Goal: Task Accomplishment & Management: Manage account settings

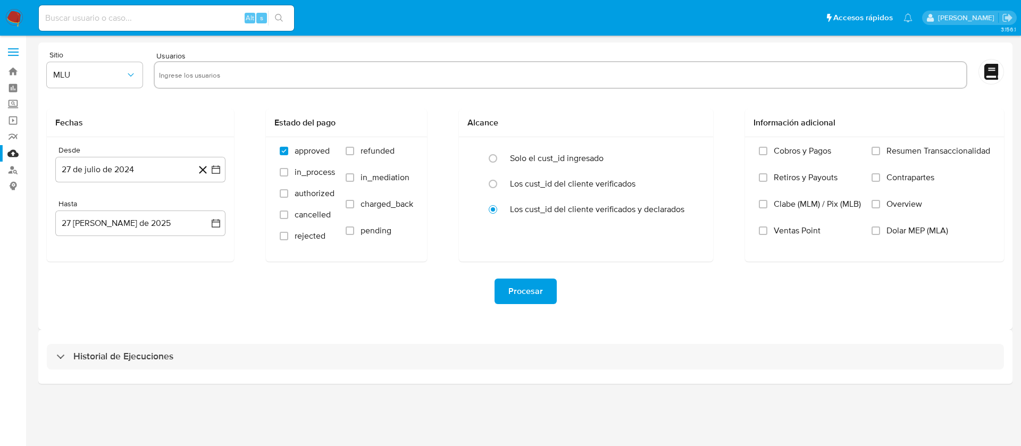
click at [79, 23] on input at bounding box center [166, 18] width 255 height 14
paste input "522868162"
type input "522868162"
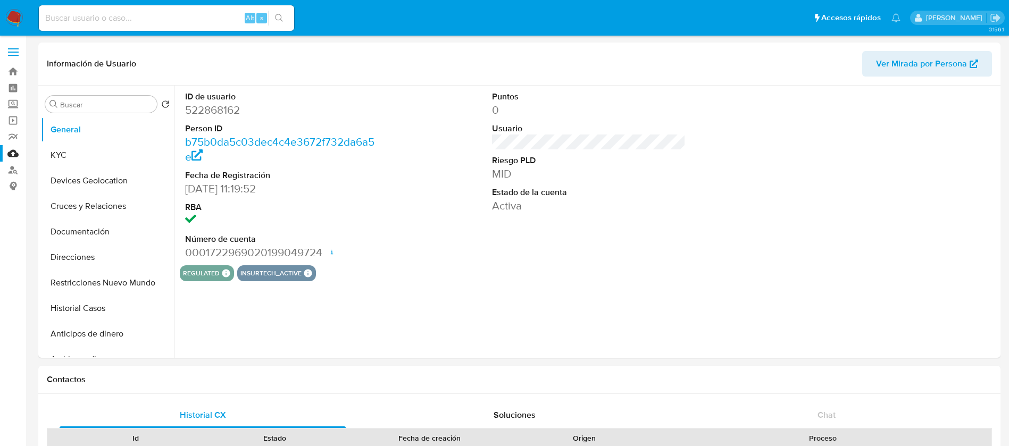
select select "10"
click at [81, 194] on button "Cruces y Relaciones" at bounding box center [103, 207] width 124 height 26
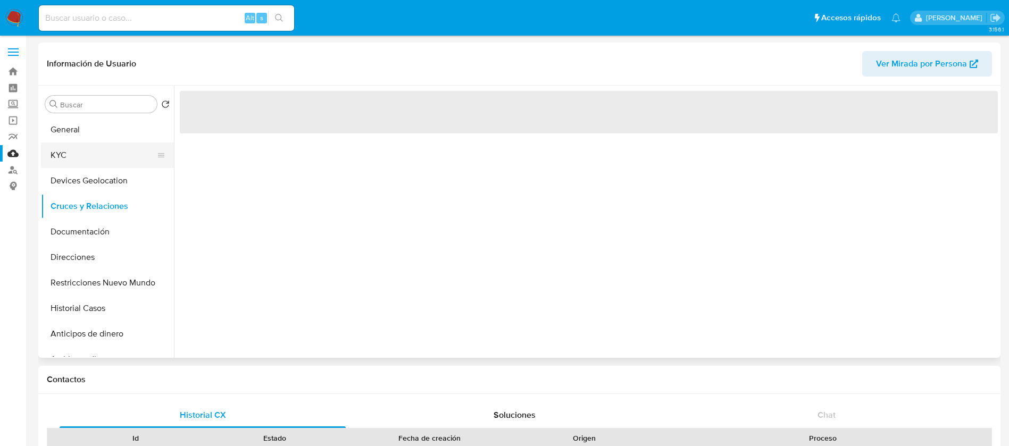
click at [108, 155] on button "KYC" at bounding box center [103, 155] width 124 height 26
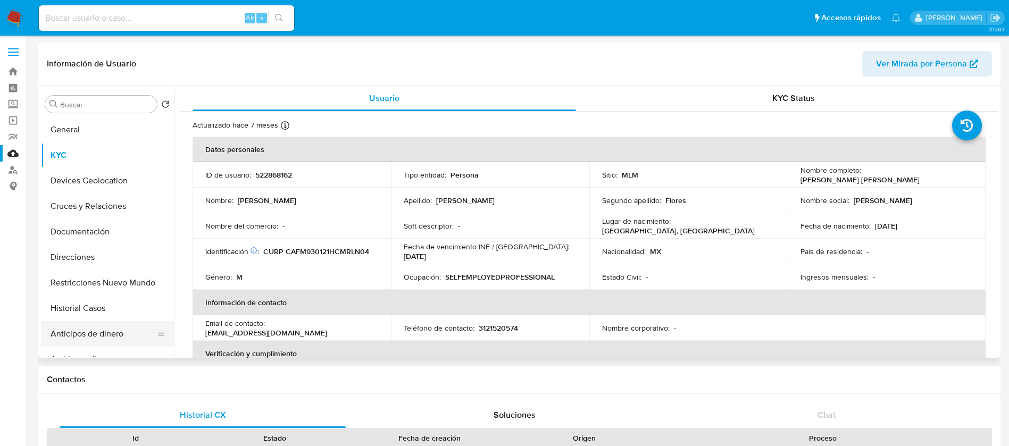
click at [73, 332] on button "Anticipos de dinero" at bounding box center [103, 334] width 124 height 26
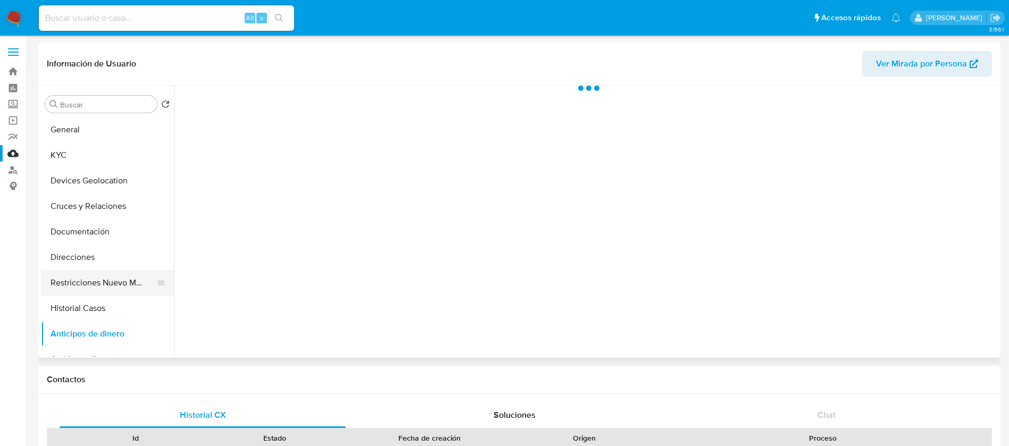
click at [102, 279] on button "Restricciones Nuevo Mundo" at bounding box center [103, 283] width 124 height 26
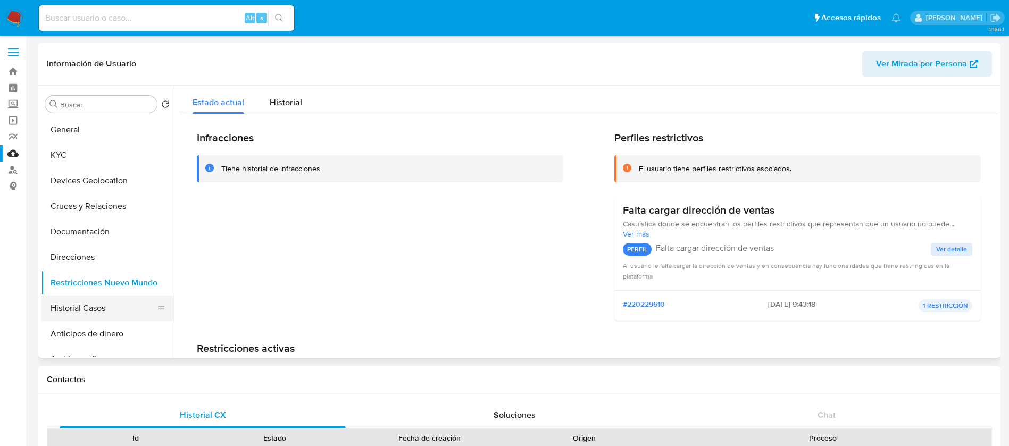
click at [97, 314] on button "Historial Casos" at bounding box center [103, 309] width 124 height 26
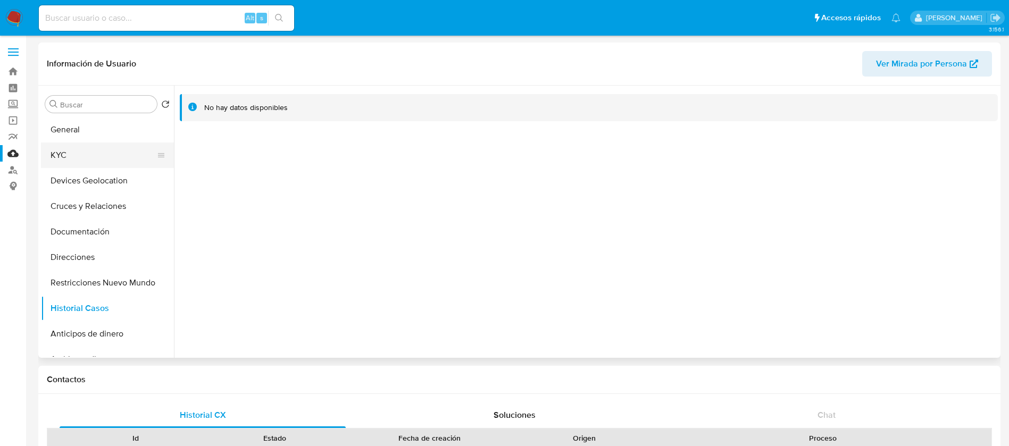
click at [91, 150] on button "KYC" at bounding box center [103, 155] width 124 height 26
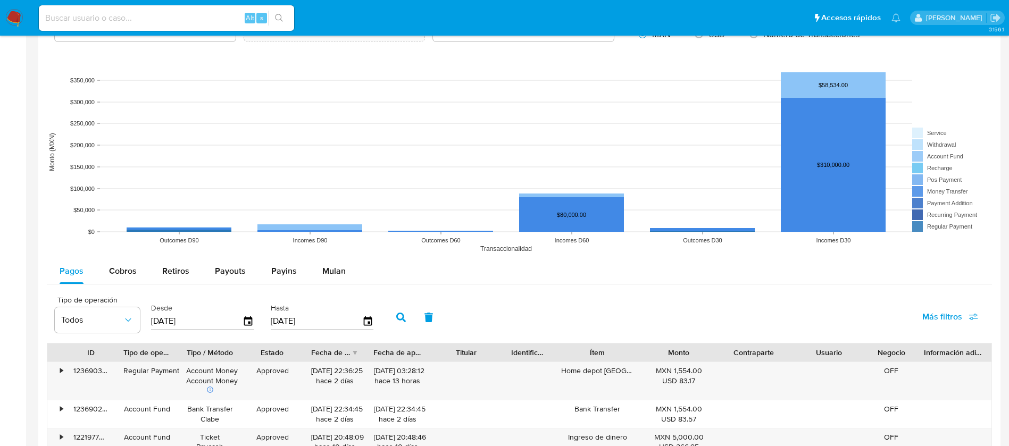
scroll to position [798, 0]
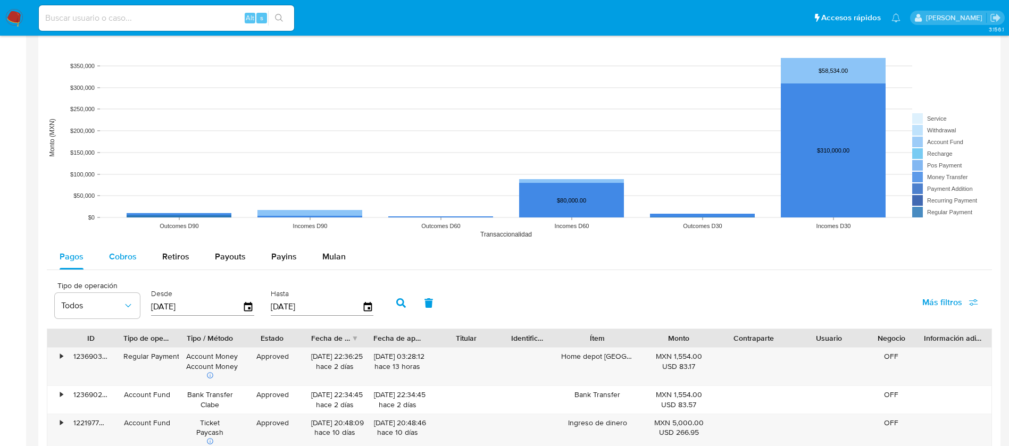
click at [110, 259] on span "Cobros" at bounding box center [123, 256] width 28 height 12
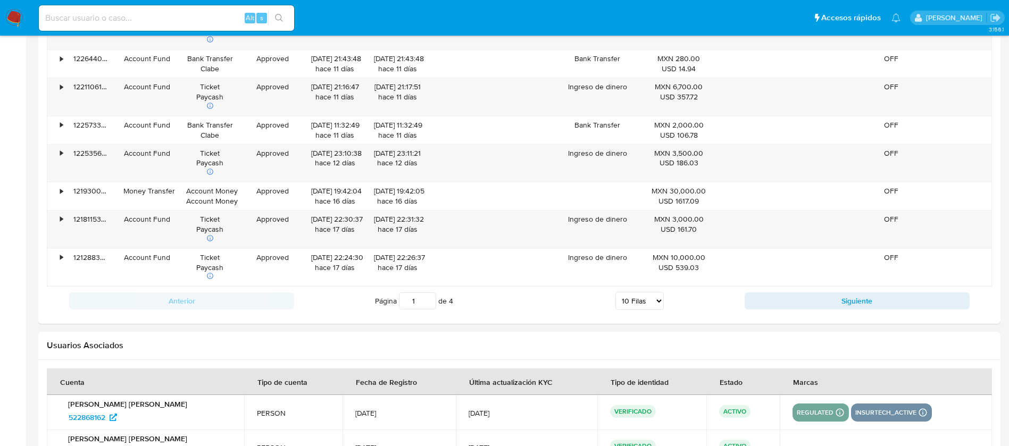
scroll to position [1265, 0]
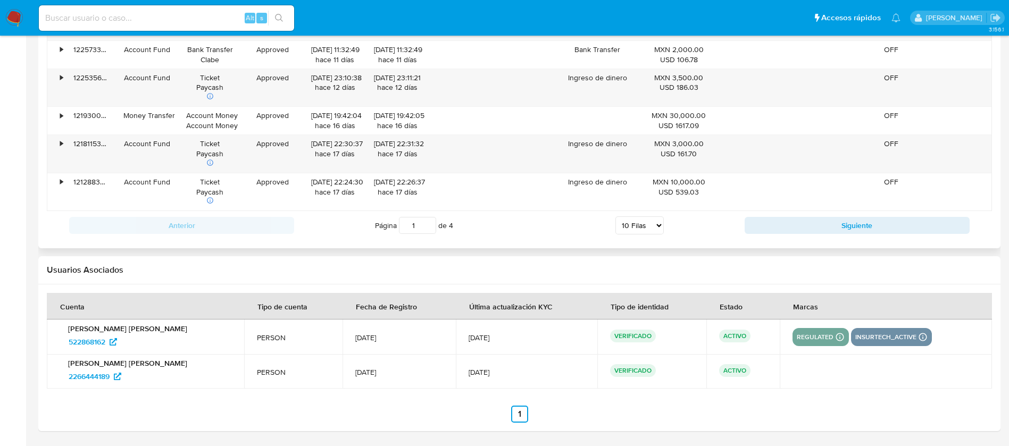
click at [645, 226] on select "5 Filas 10 Filas 20 Filas 25 Filas 50 Filas 100 Filas" at bounding box center [639, 225] width 48 height 18
select select "100"
click at [615, 216] on select "5 Filas 10 Filas 20 Filas 25 Filas 50 Filas 100 Filas" at bounding box center [639, 225] width 48 height 18
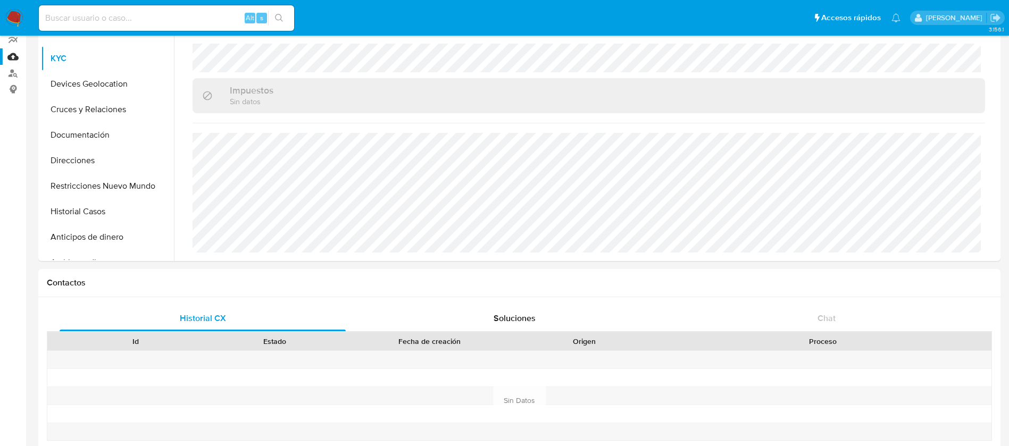
scroll to position [0, 0]
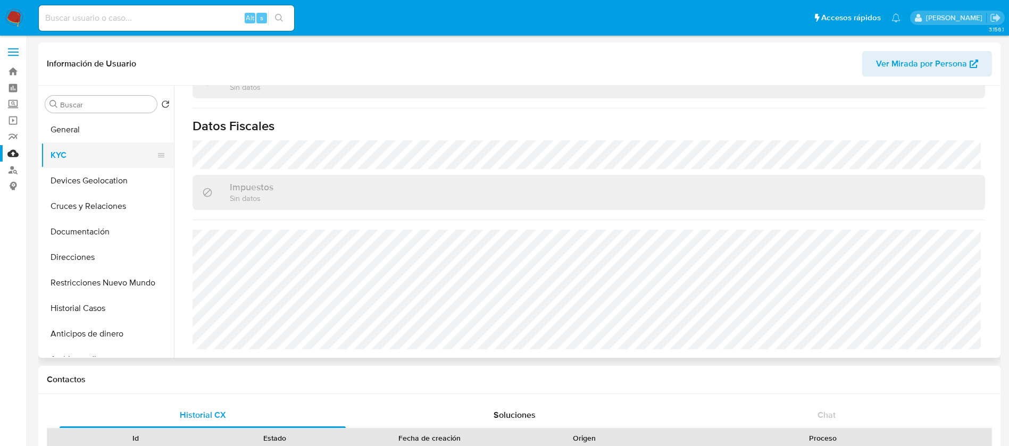
click at [95, 160] on button "KYC" at bounding box center [103, 155] width 124 height 26
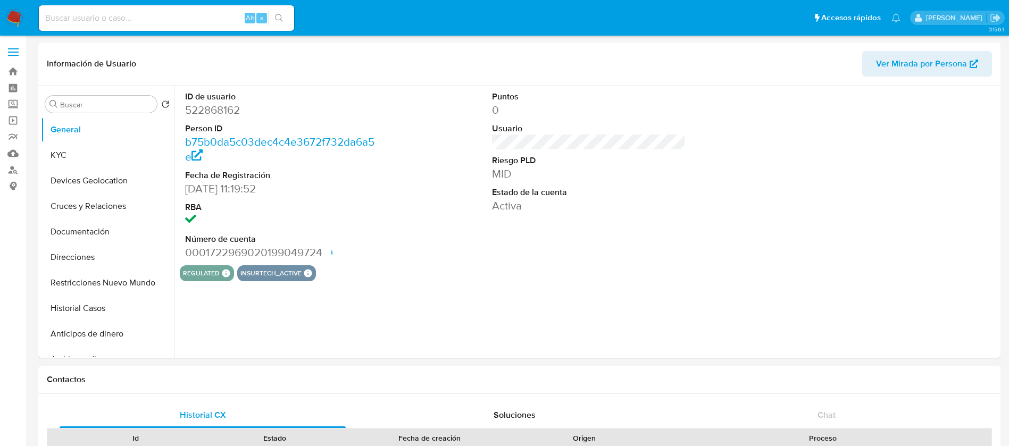
select select "10"
click at [123, 7] on div "Alt s" at bounding box center [166, 18] width 255 height 26
click at [124, 22] on input at bounding box center [166, 18] width 255 height 14
paste input "Comerciante La 10 Group Family, Club nocturno de entretenimiento para adultos, …"
type input "Comerciante La 10 Group Family, Club nocturno de entretenimiento para adultos, …"
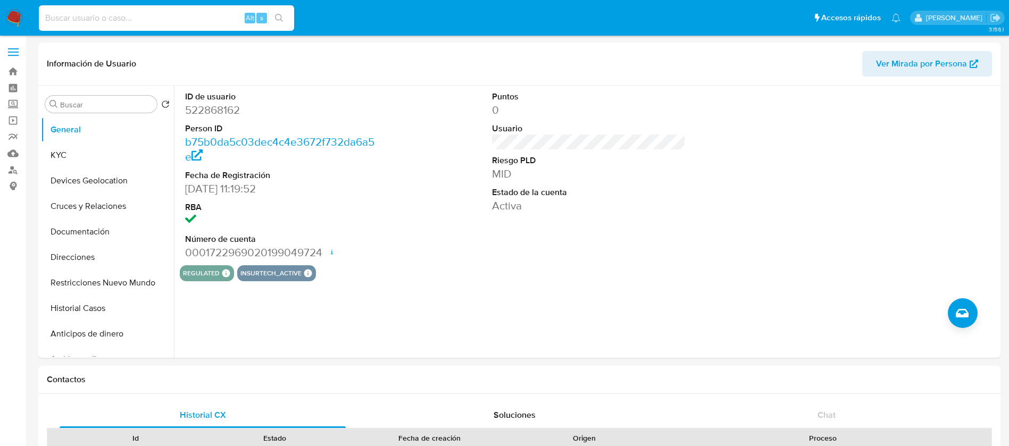
paste input "700904323"
type input "700904323"
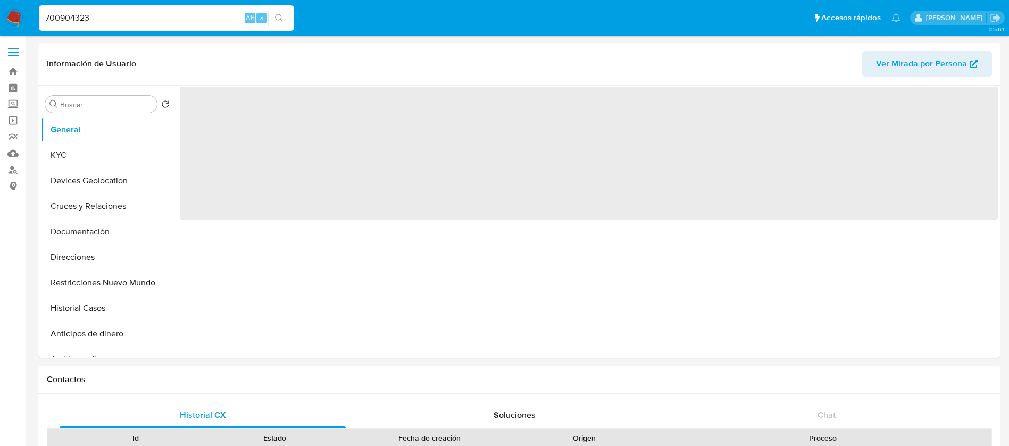
select select "10"
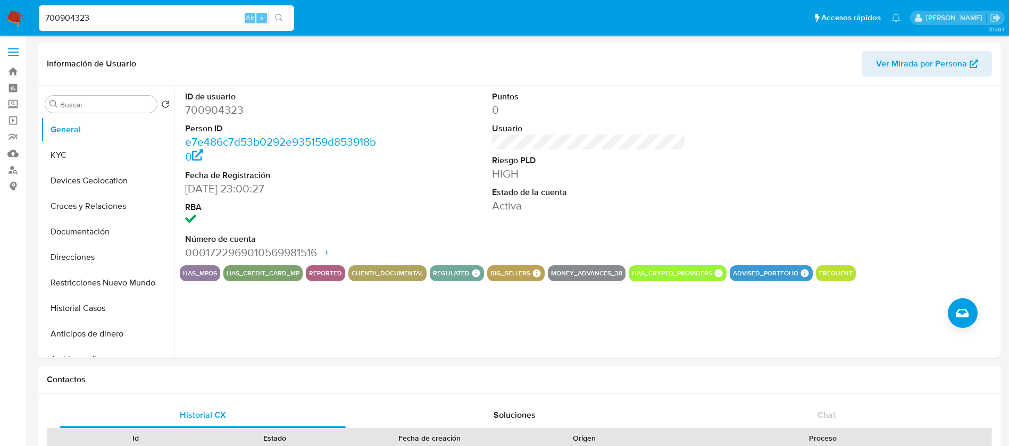
click at [14, 16] on img at bounding box center [14, 18] width 18 height 18
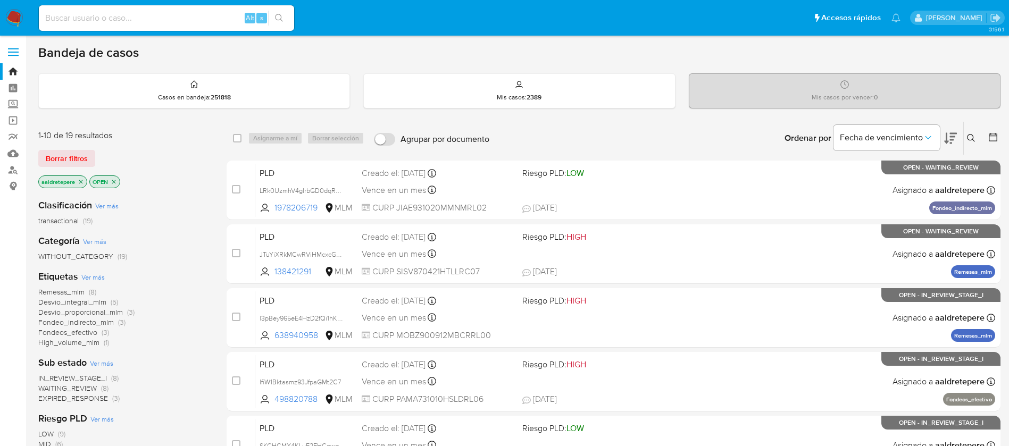
drag, startPoint x: 973, startPoint y: 132, endPoint x: 971, endPoint y: 138, distance: 6.1
click at [971, 135] on button at bounding box center [972, 138] width 18 height 13
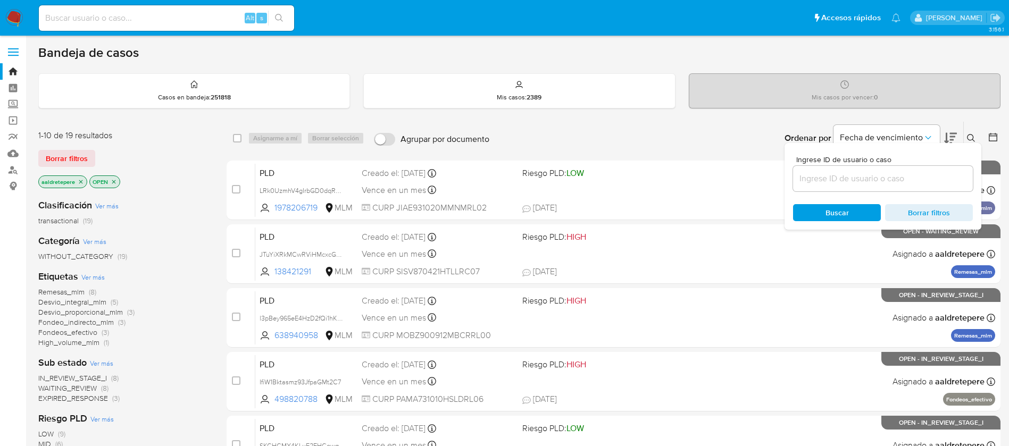
click at [916, 169] on div at bounding box center [883, 179] width 180 height 26
click at [908, 182] on input at bounding box center [883, 179] width 180 height 14
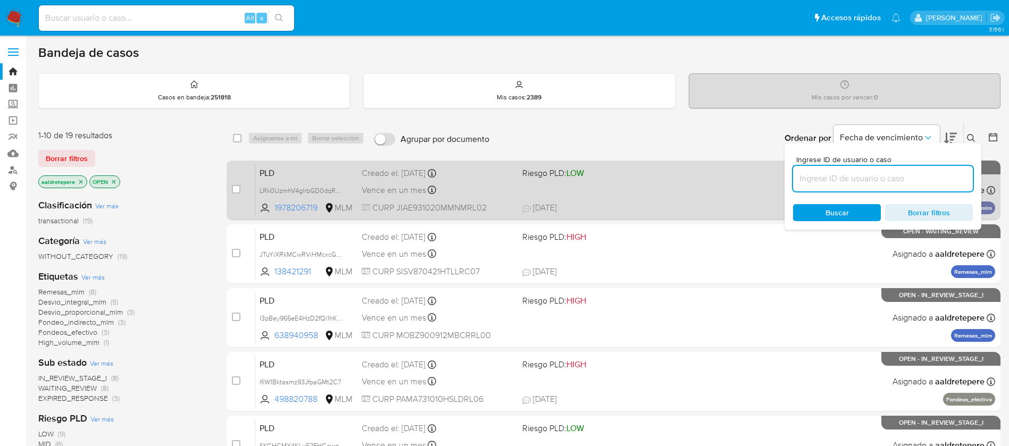
paste input "5gl4c0OG22pOXNMzPjIfhpeI"
type input "5gl4c0OG22pOXNMzPjIfhpeI"
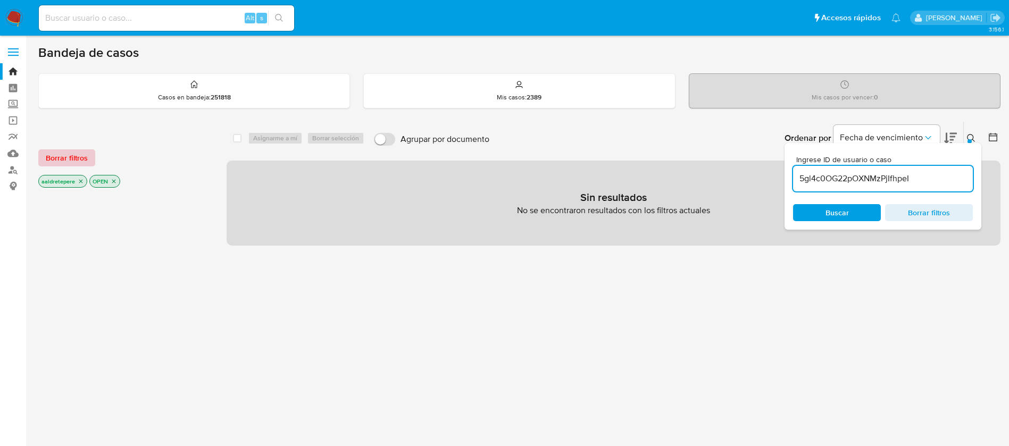
click at [75, 163] on span "Borrar filtros" at bounding box center [67, 157] width 42 height 15
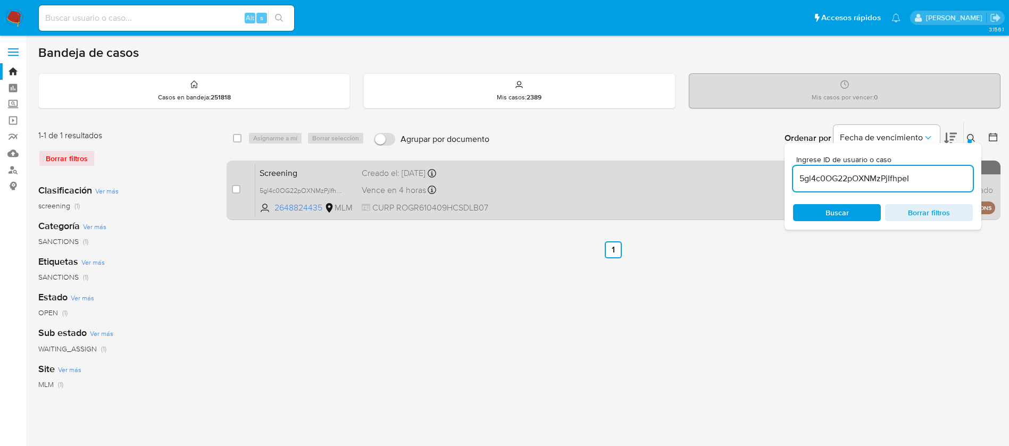
drag, startPoint x: 233, startPoint y: 192, endPoint x: 250, endPoint y: 172, distance: 26.1
click at [233, 190] on input "checkbox" at bounding box center [236, 189] width 9 height 9
checkbox input "true"
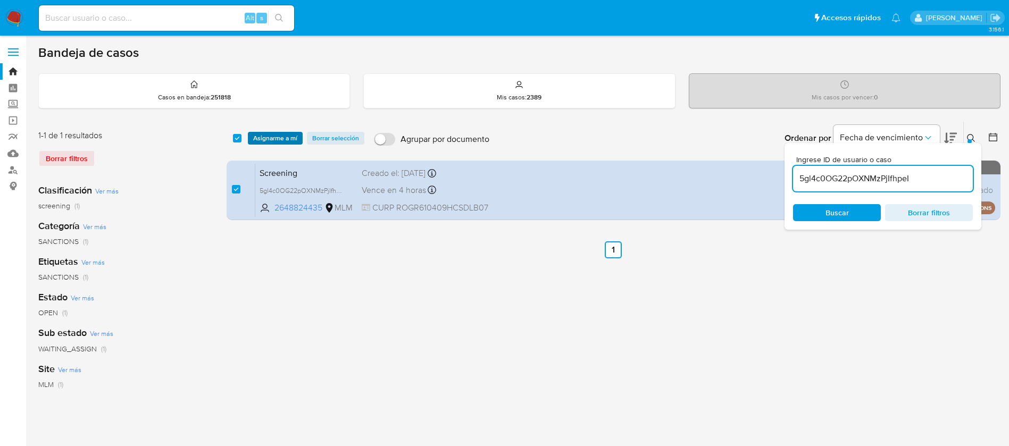
click at [281, 136] on span "Asignarme a mí" at bounding box center [275, 138] width 44 height 11
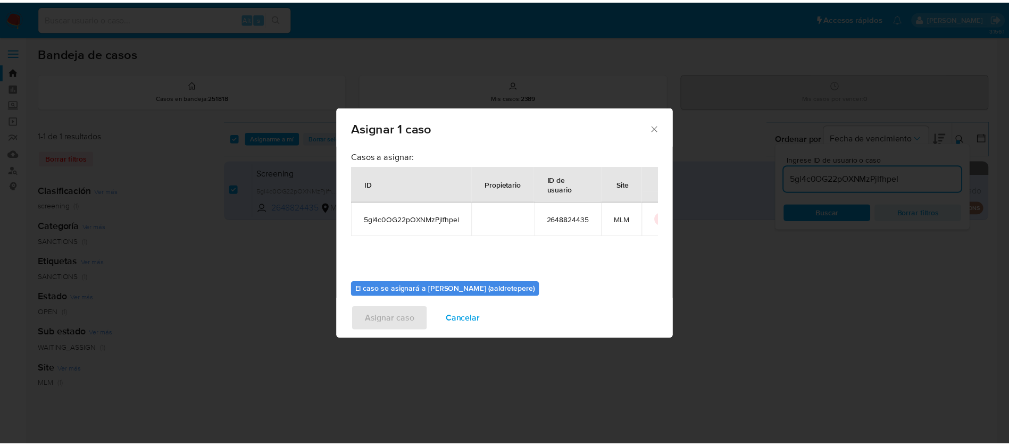
scroll to position [55, 0]
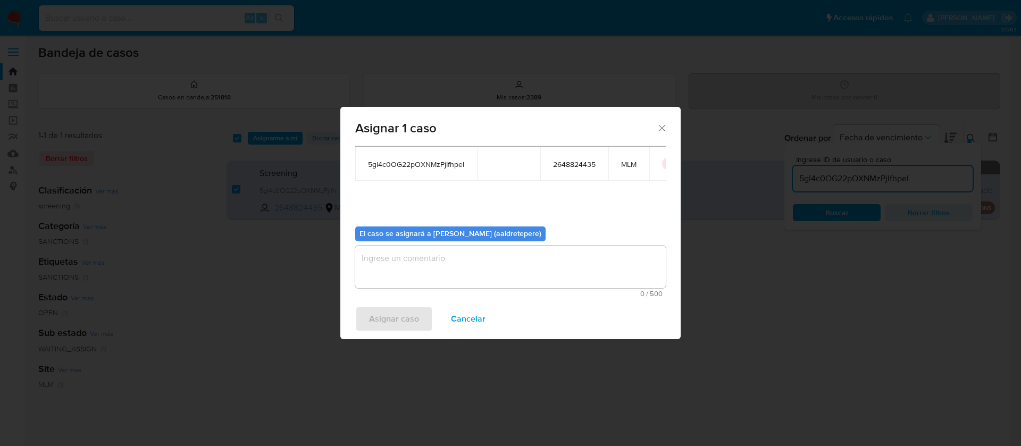
click at [535, 283] on textarea "assign-modal" at bounding box center [510, 267] width 311 height 43
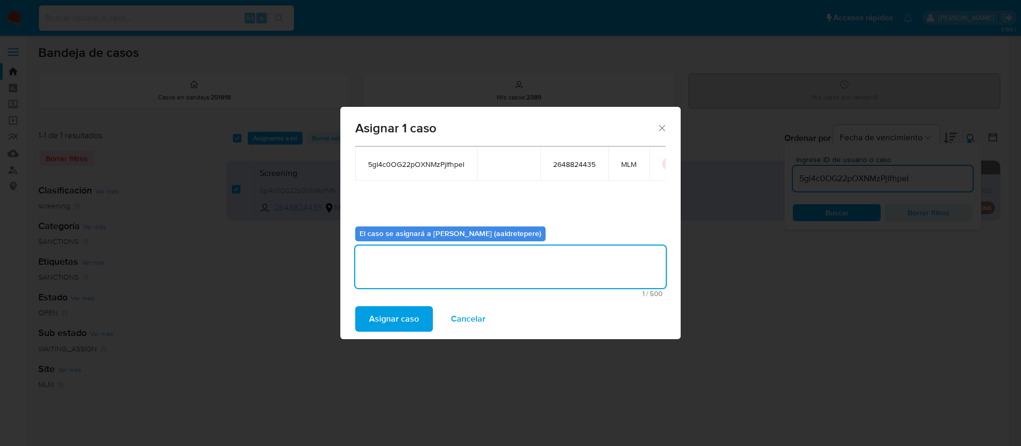
click at [402, 317] on span "Asignar caso" at bounding box center [394, 318] width 50 height 23
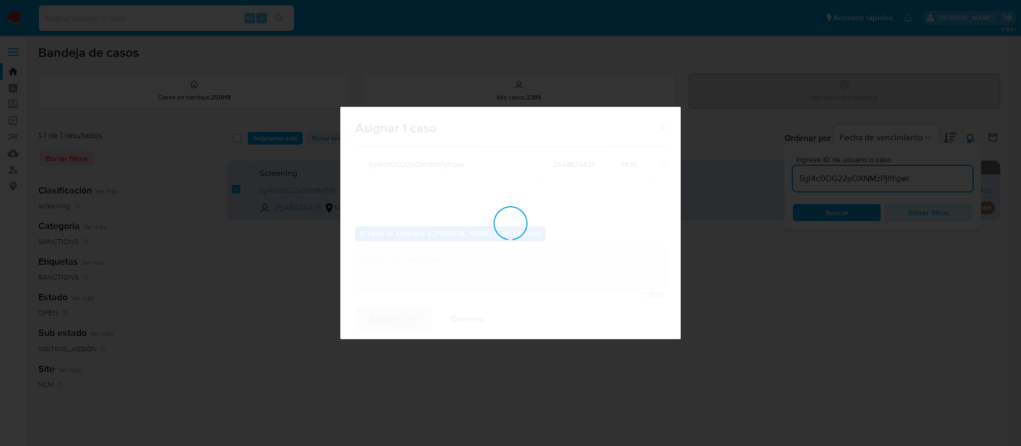
checkbox input "false"
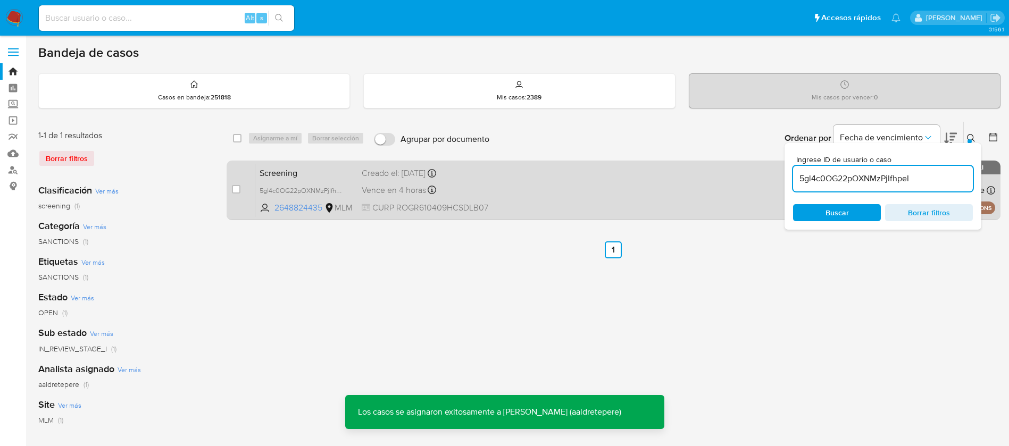
click at [547, 213] on div "Screening 5gl4c0OG22pOXNMzPjIfhpeI 2648824435 MLM Creado el: 26/08/2025 Creado …" at bounding box center [625, 190] width 740 height 54
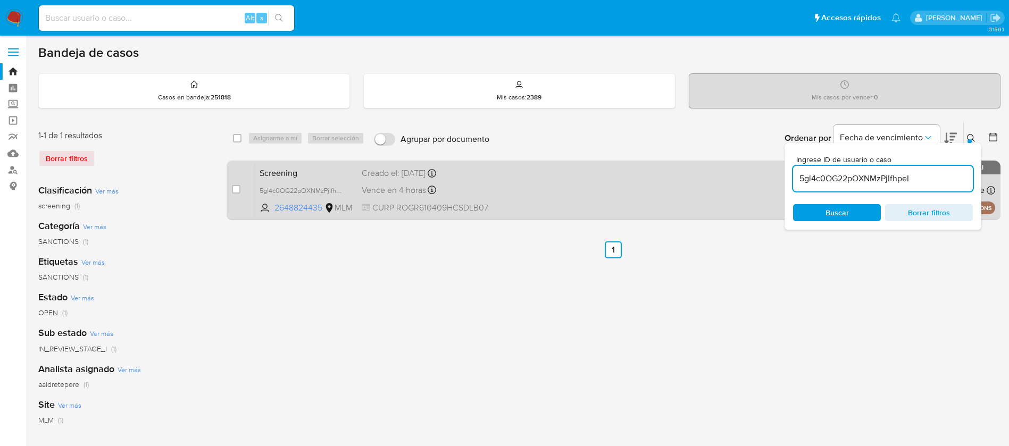
drag, startPoint x: 529, startPoint y: 191, endPoint x: 523, endPoint y: 176, distance: 16.2
click at [529, 188] on div "Screening 5gl4c0OG22pOXNMzPjIfhpeI 2648824435 MLM Creado el: 26/08/2025 Creado …" at bounding box center [625, 190] width 740 height 54
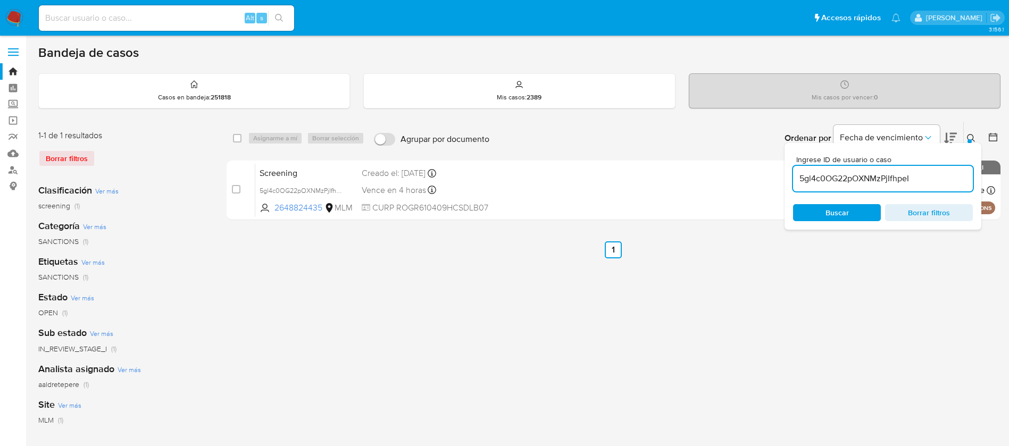
click at [118, 15] on input at bounding box center [166, 18] width 255 height 14
paste input "700904323"
type input "700904323"
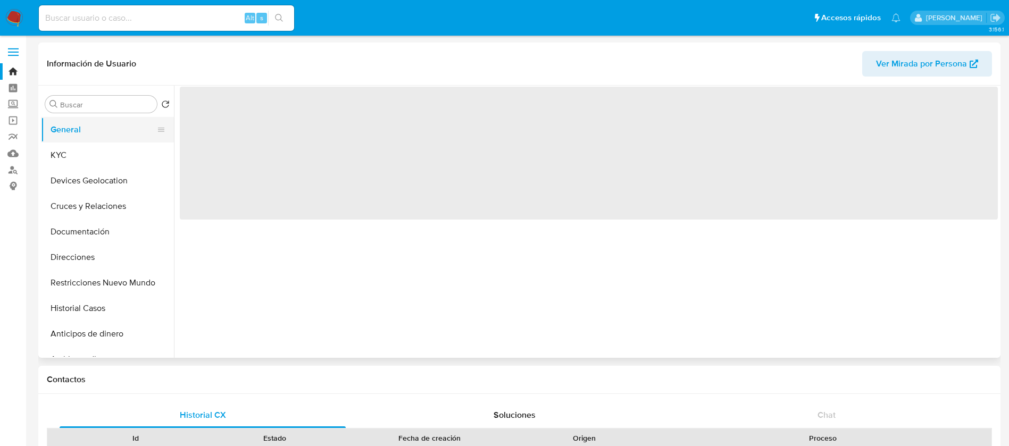
click at [113, 139] on button "General" at bounding box center [103, 130] width 124 height 26
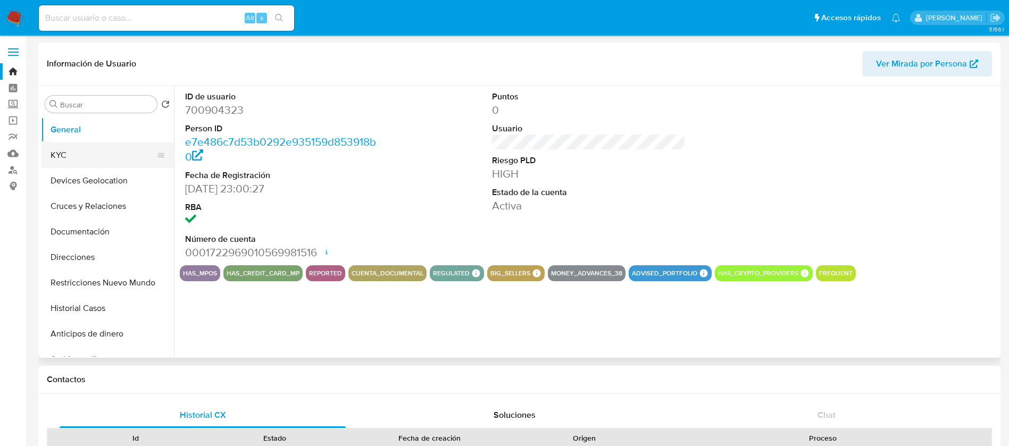
click at [123, 164] on button "KYC" at bounding box center [103, 155] width 124 height 26
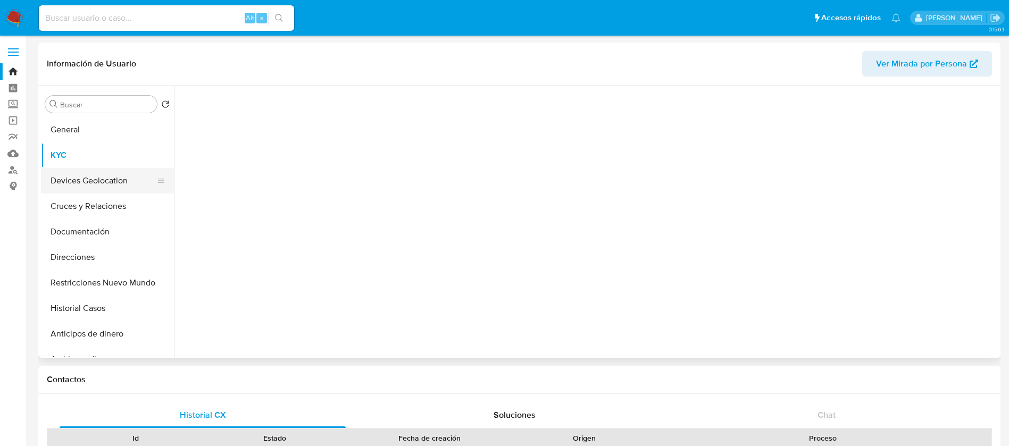
select select "10"
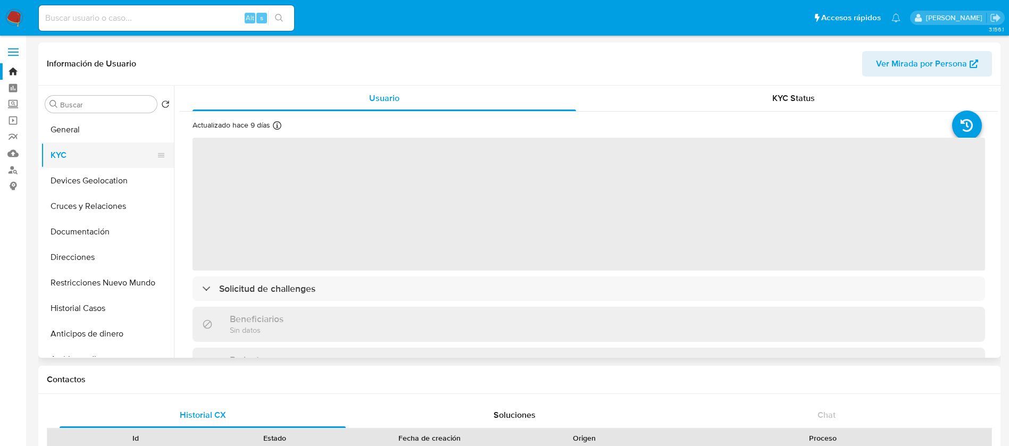
click at [52, 159] on button "KYC" at bounding box center [103, 155] width 124 height 26
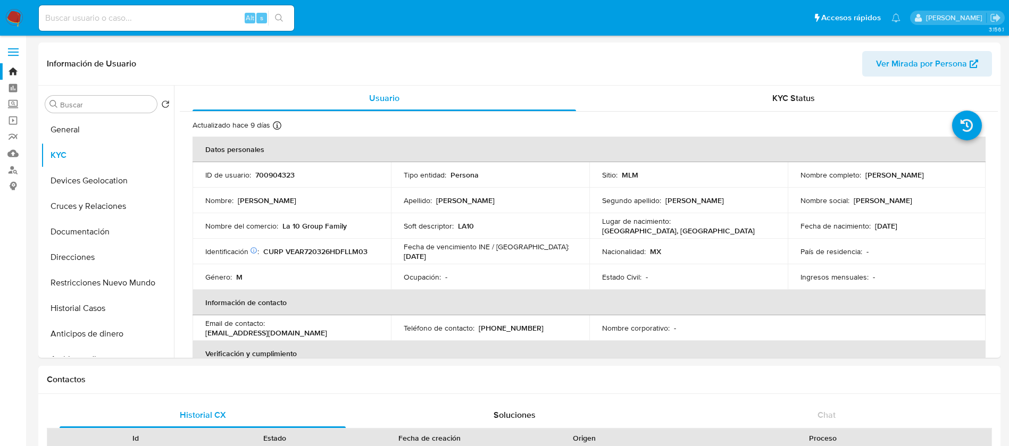
click at [18, 23] on img at bounding box center [14, 18] width 18 height 18
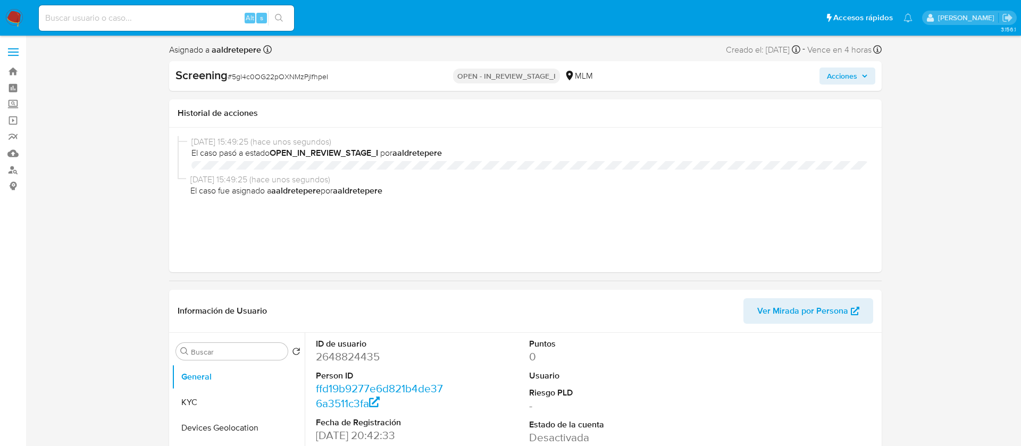
select select "10"
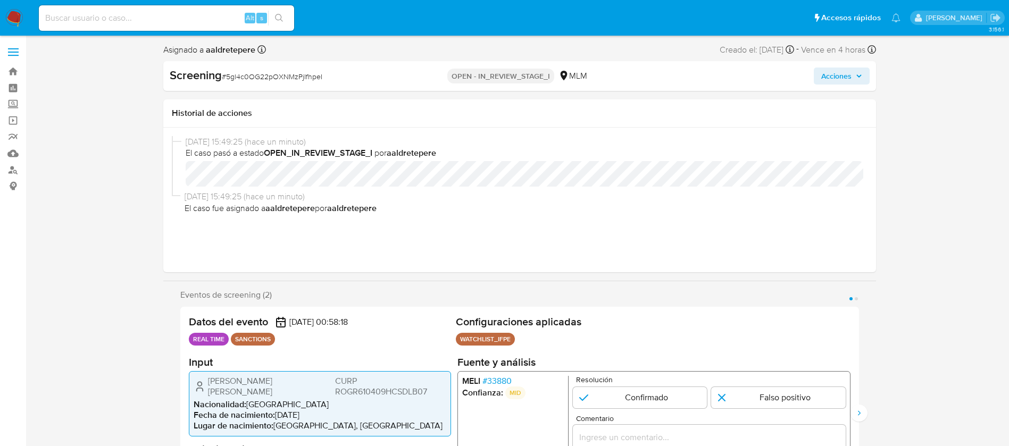
drag, startPoint x: 240, startPoint y: 392, endPoint x: 209, endPoint y: 382, distance: 33.1
click at [209, 382] on span "Roberto Isaac Rodriguez Galvez" at bounding box center [269, 385] width 125 height 21
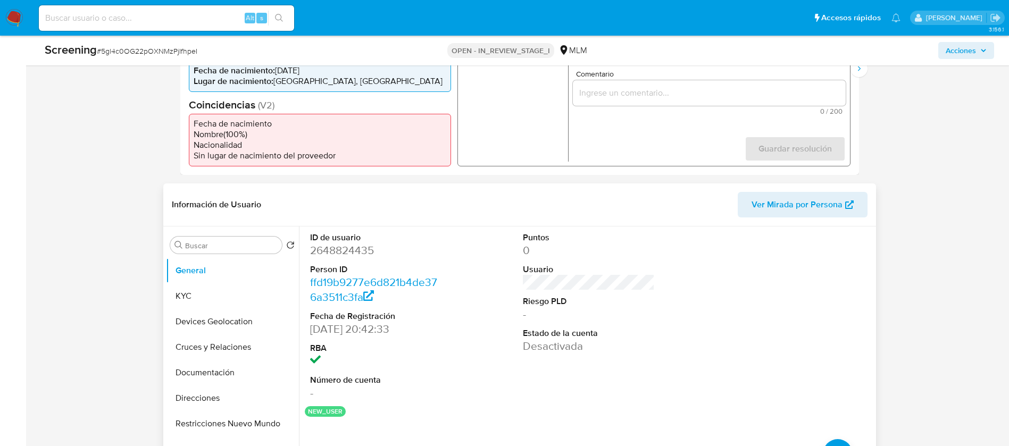
scroll to position [399, 0]
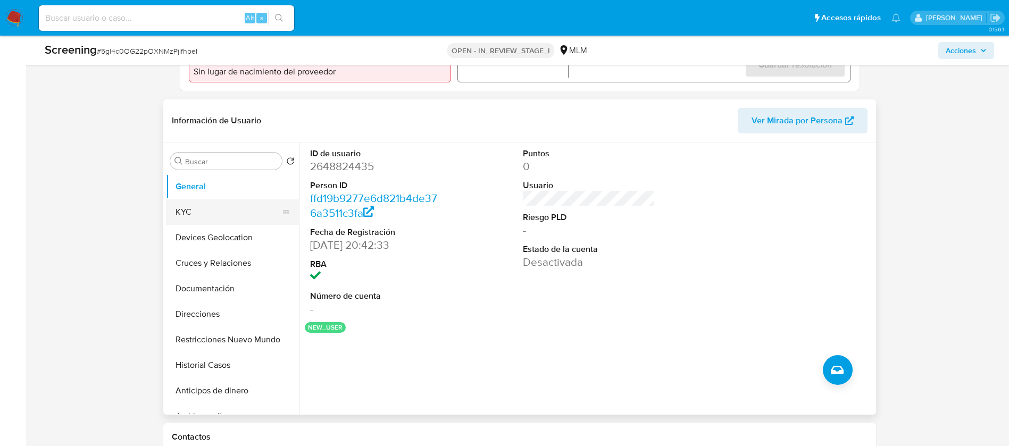
click at [223, 205] on button "KYC" at bounding box center [228, 212] width 124 height 26
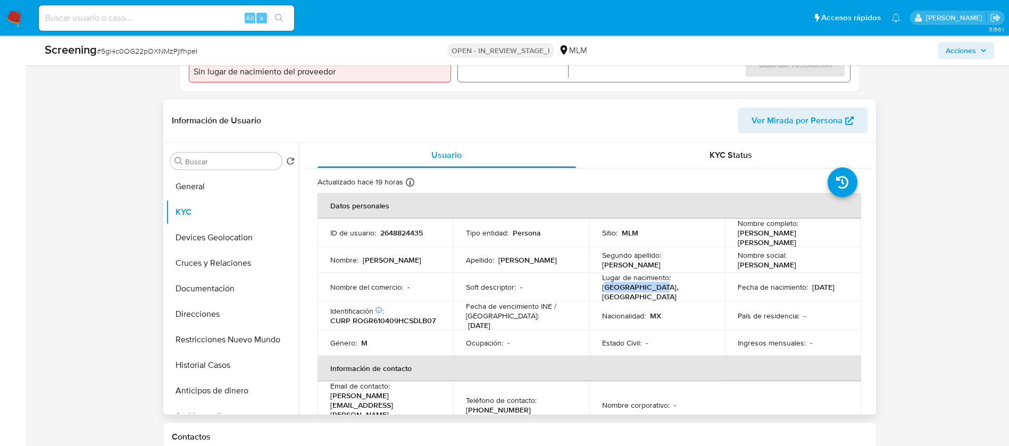
drag, startPoint x: 680, startPoint y: 291, endPoint x: 606, endPoint y: 286, distance: 74.1
click at [606, 286] on div "Lugar de nacimiento : MEXICO, CHIAPAS" at bounding box center [657, 287] width 111 height 29
click at [825, 266] on div "Nombre social : Roberto Isaac Rodríguez" at bounding box center [792, 259] width 111 height 19
drag, startPoint x: 773, startPoint y: 291, endPoint x: 733, endPoint y: 292, distance: 40.4
click at [733, 292] on td "Fecha de nacimiento : 09/04/1961" at bounding box center [793, 287] width 136 height 29
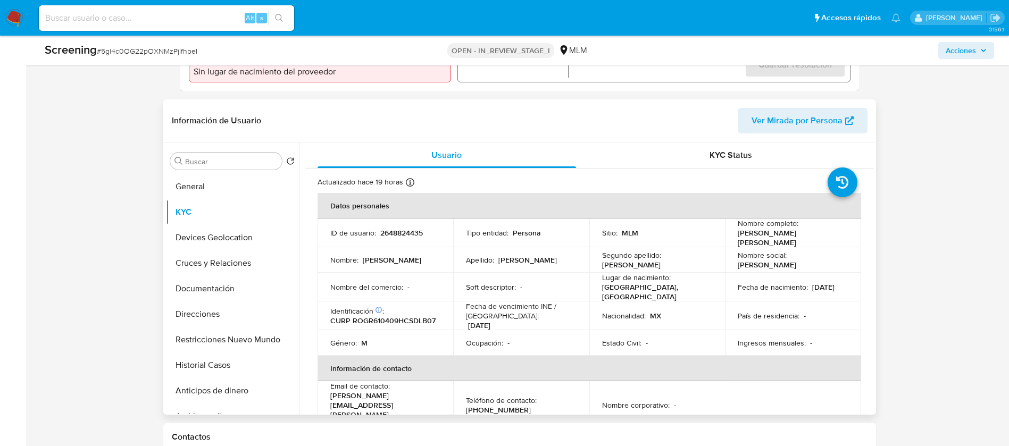
copy p "09/04/1961"
click at [409, 311] on div "Identificación CIC: 228823440 : CURP ROGR610409HCSDLB07" at bounding box center [385, 315] width 111 height 19
click at [413, 318] on p "CURP ROGR610409HCSDLB07" at bounding box center [382, 321] width 105 height 10
click at [414, 318] on p "CURP ROGR610409HCSDLB07" at bounding box center [382, 321] width 105 height 10
click at [414, 316] on p "CURP ROGR610409HCSDLB07" at bounding box center [382, 321] width 105 height 10
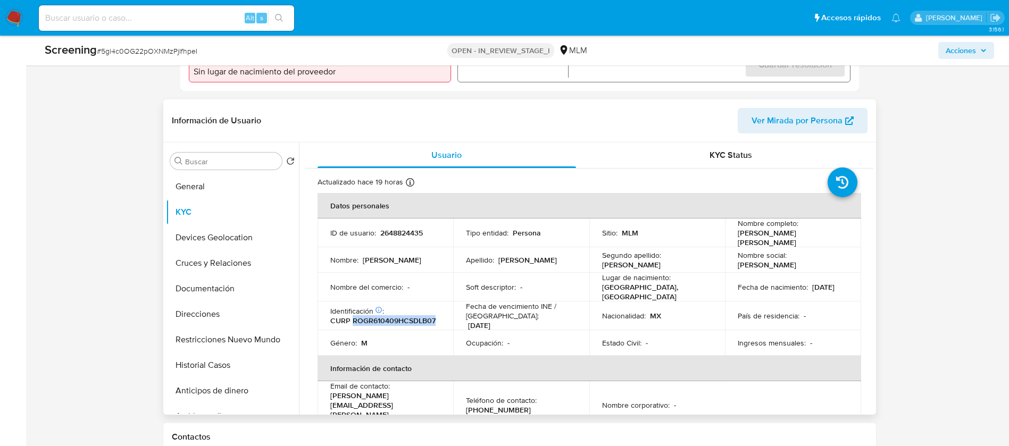
click at [414, 316] on p "CURP ROGR610409HCSDLB07" at bounding box center [382, 321] width 105 height 10
copy p "ROGR610409HCSDLB07"
drag, startPoint x: 744, startPoint y: 288, endPoint x: 795, endPoint y: 286, distance: 51.6
click at [795, 286] on div "Fecha de nacimiento : 09/04/1961" at bounding box center [792, 287] width 111 height 10
click at [402, 232] on p "2648824435" at bounding box center [401, 233] width 43 height 10
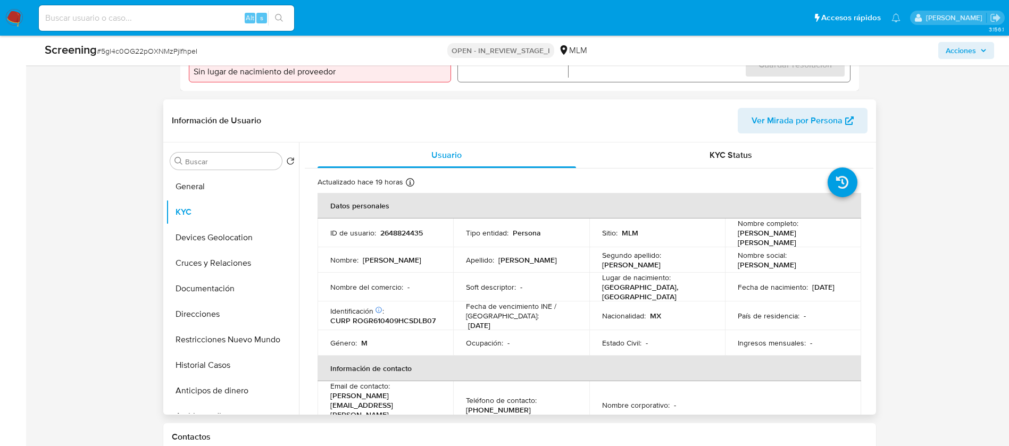
click at [400, 234] on p "2648824435" at bounding box center [401, 233] width 43 height 10
copy p "2648824435"
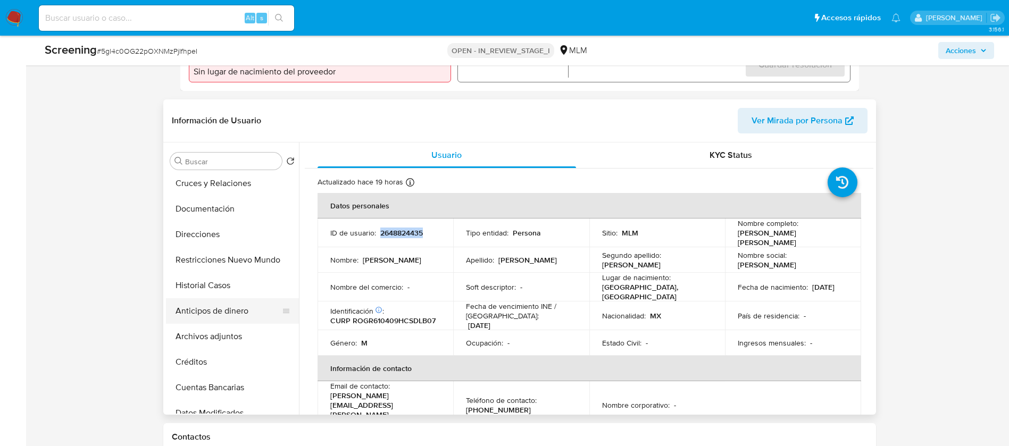
scroll to position [160, 0]
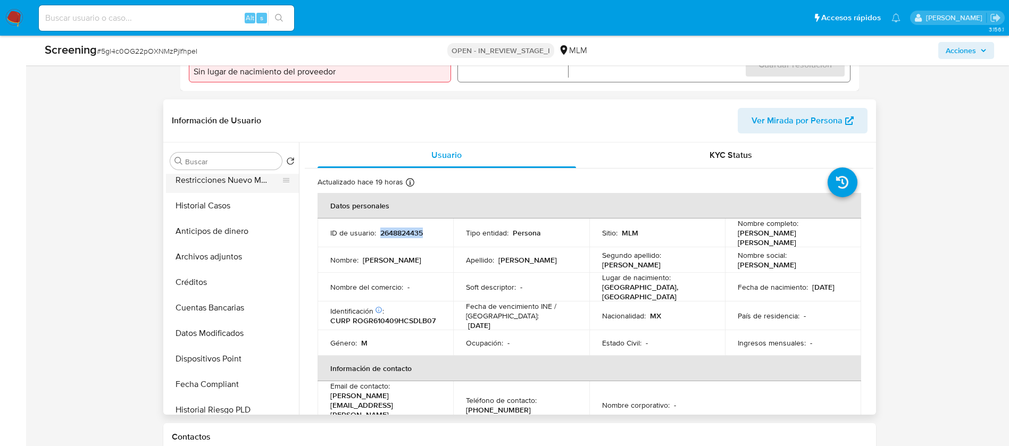
click at [238, 180] on button "Restricciones Nuevo Mundo" at bounding box center [228, 180] width 124 height 26
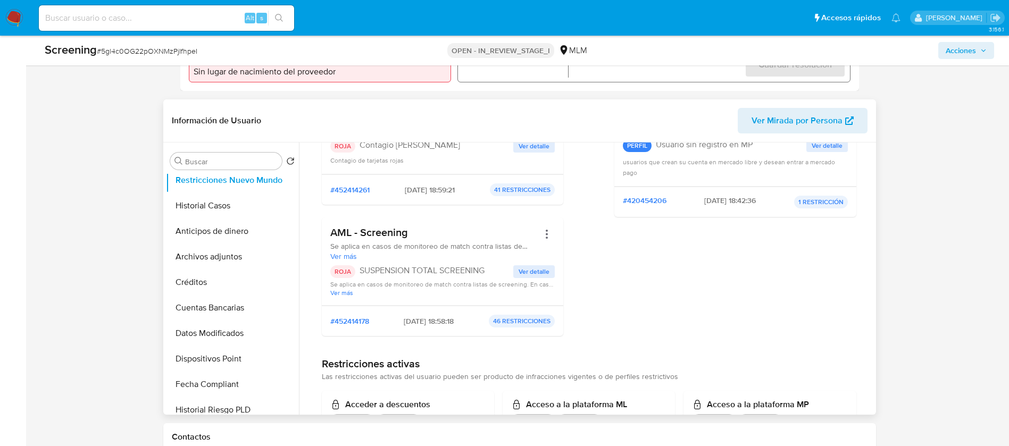
click at [537, 272] on span "Ver detalle" at bounding box center [533, 271] width 31 height 11
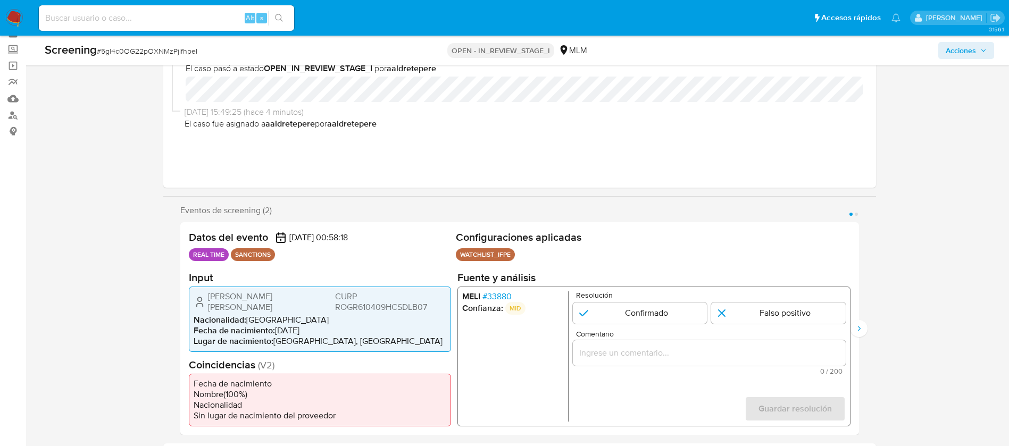
scroll to position [80, 0]
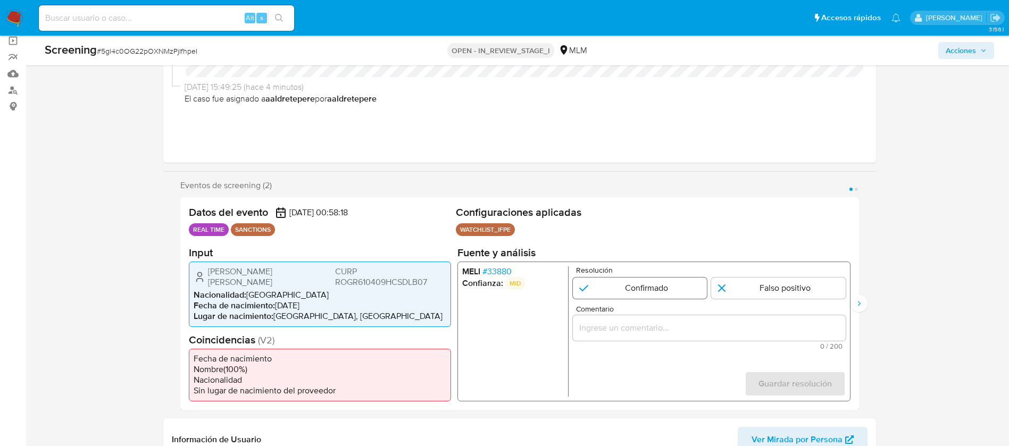
click at [636, 287] on input "1 de 2" at bounding box center [639, 287] width 135 height 21
radio input "true"
click at [611, 332] on input "Comentario" at bounding box center [708, 328] width 273 height 14
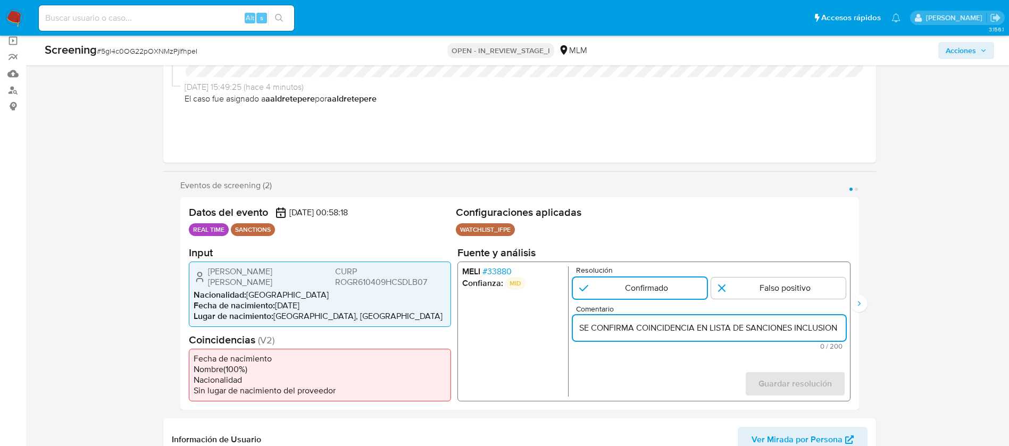
scroll to position [0, 254]
type input "SE CONFIRMA COINCIDENCIA EN LISTA DE SANCIONES INCLUSION LBP DENOMINADA IFPE PO…"
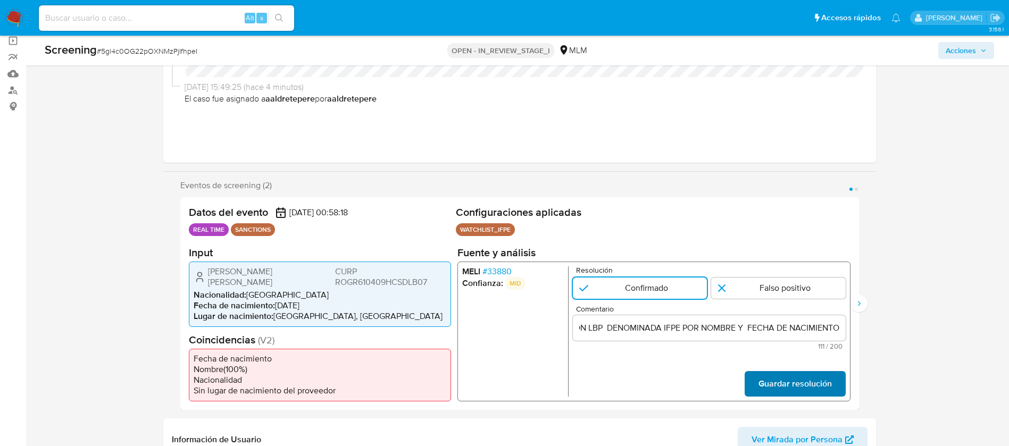
click at [765, 384] on span "Guardar resolución" at bounding box center [794, 383] width 73 height 23
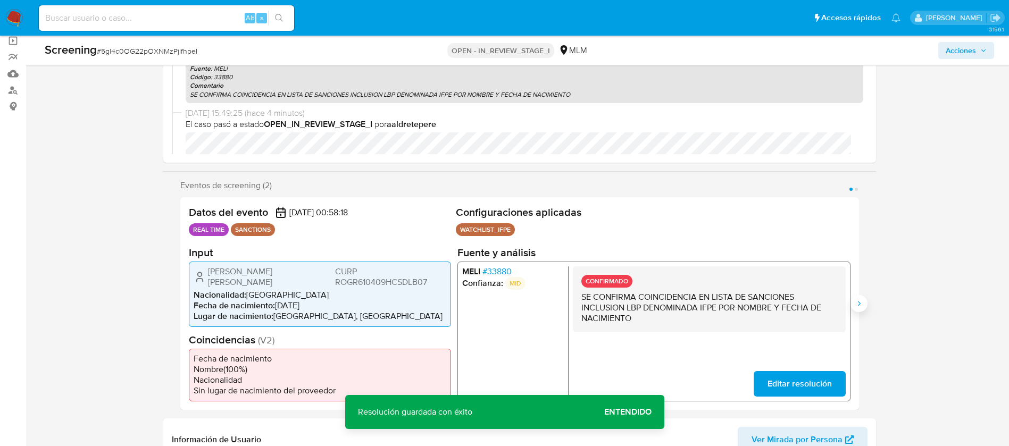
click at [859, 301] on icon "Siguiente" at bounding box center [858, 303] width 9 height 9
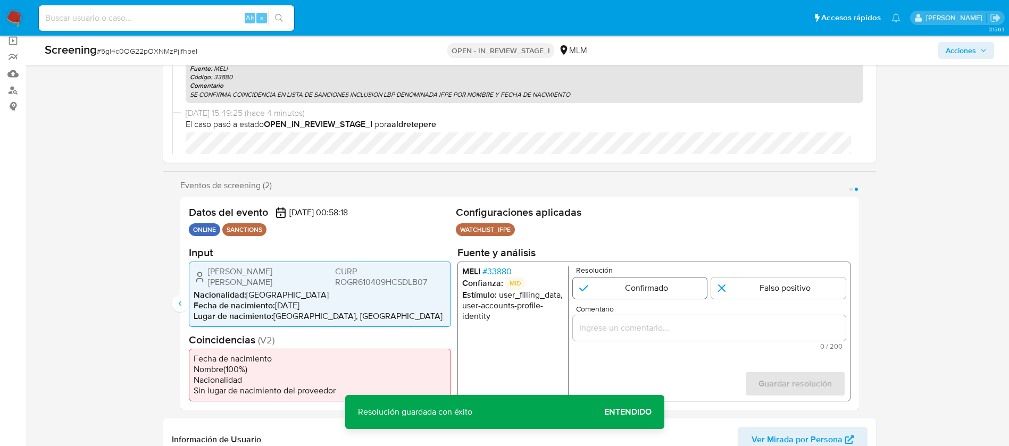
drag, startPoint x: 598, startPoint y: 286, endPoint x: 605, endPoint y: 297, distance: 12.7
click at [598, 286] on input "2 de 2" at bounding box center [639, 287] width 135 height 21
radio input "true"
click at [615, 339] on div "2 de 2" at bounding box center [708, 328] width 273 height 26
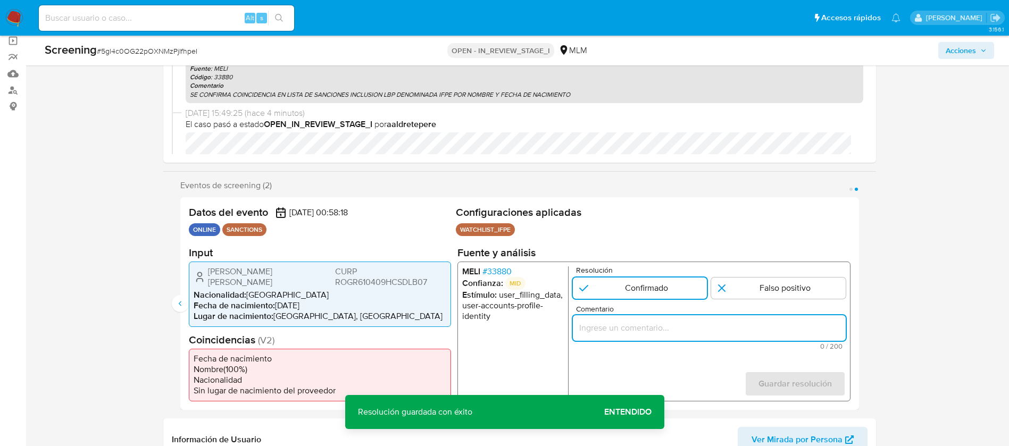
click at [616, 327] on input "Comentario" at bounding box center [708, 328] width 273 height 14
paste input "SE CONFIRMA COINCIDENCIA EN LISTA DE SANCIONES INCLUSION LBP DENOMINADA IFPE PO…"
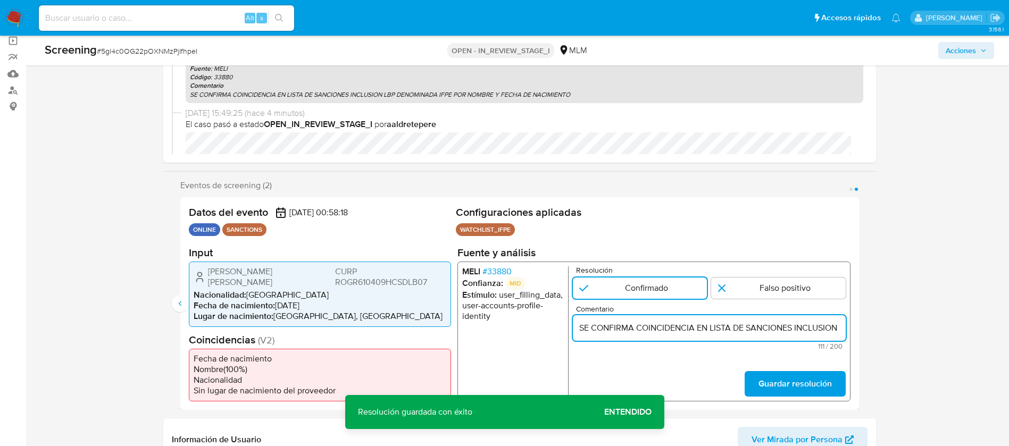
scroll to position [0, 254]
type input "SE CONFIRMA COINCIDENCIA EN LISTA DE SANCIONES INCLUSION LBP DENOMINADA IFPE PO…"
click at [804, 376] on span "Guardar resolución" at bounding box center [794, 383] width 73 height 23
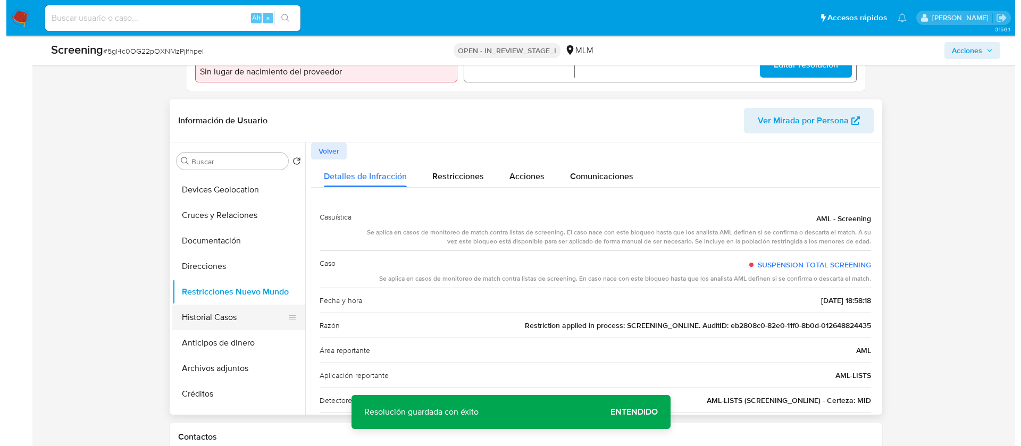
scroll to position [80, 0]
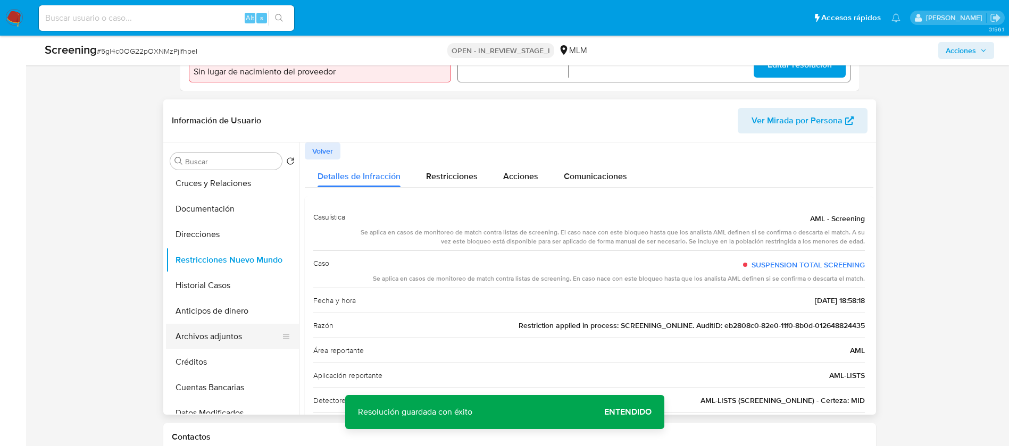
click at [244, 342] on button "Archivos adjuntos" at bounding box center [228, 337] width 124 height 26
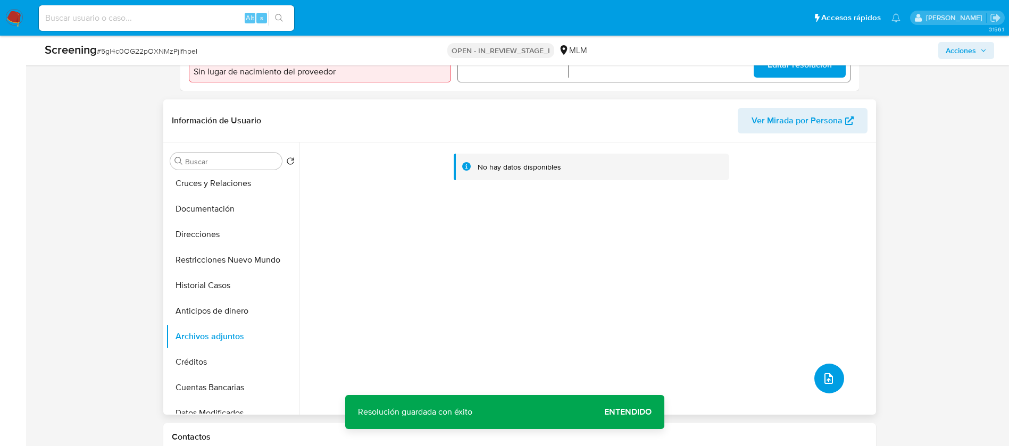
click at [824, 381] on icon "upload-file" at bounding box center [828, 378] width 13 height 13
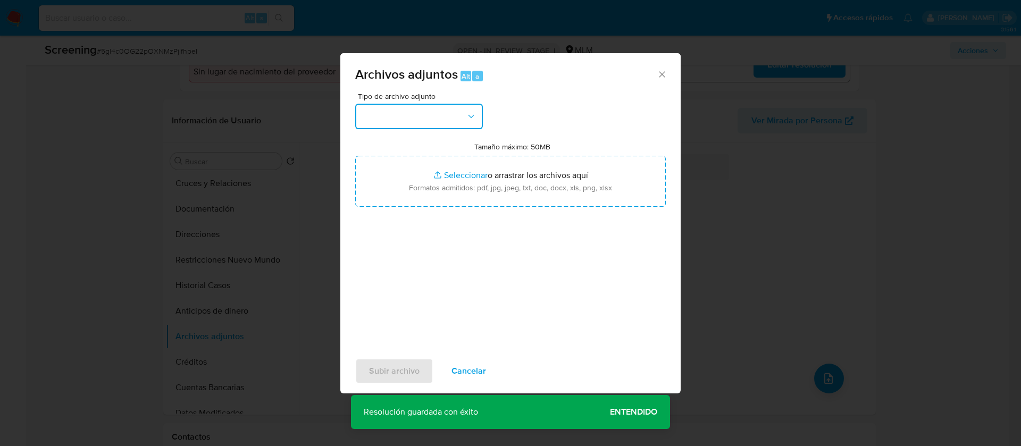
click at [402, 118] on button "button" at bounding box center [419, 117] width 128 height 26
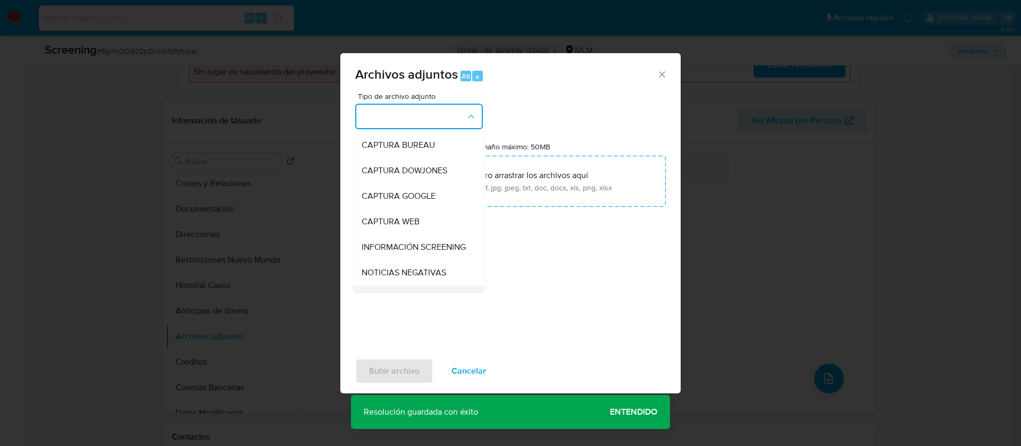
scroll to position [30, 0]
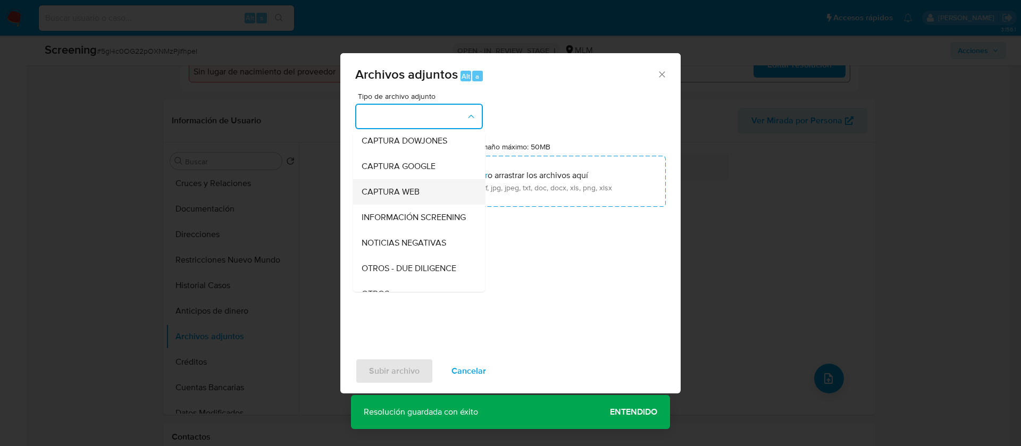
drag, startPoint x: 426, startPoint y: 279, endPoint x: 423, endPoint y: 202, distance: 77.7
click at [423, 202] on ul "CAPTURA BUREAU CAPTURA DOWJONES CAPTURA GOOGLE CAPTURA WEB INFORMACIÓN SCREENIN…" at bounding box center [419, 420] width 132 height 634
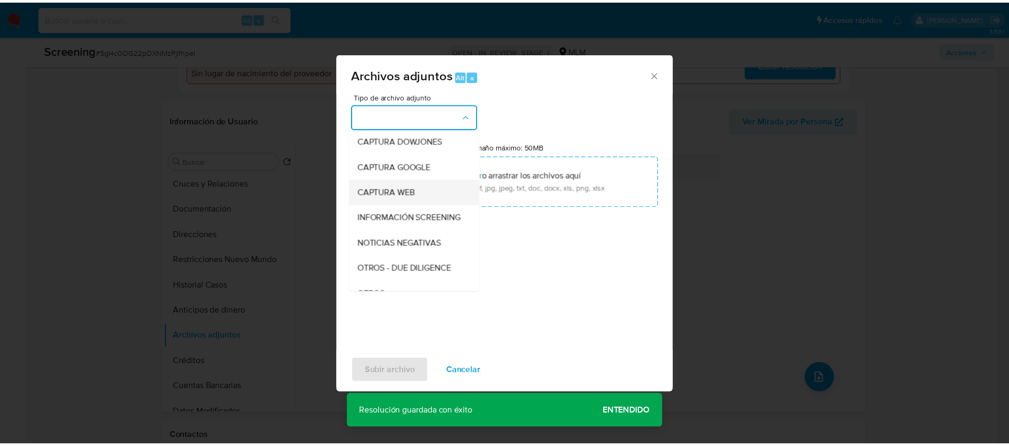
scroll to position [110, 0]
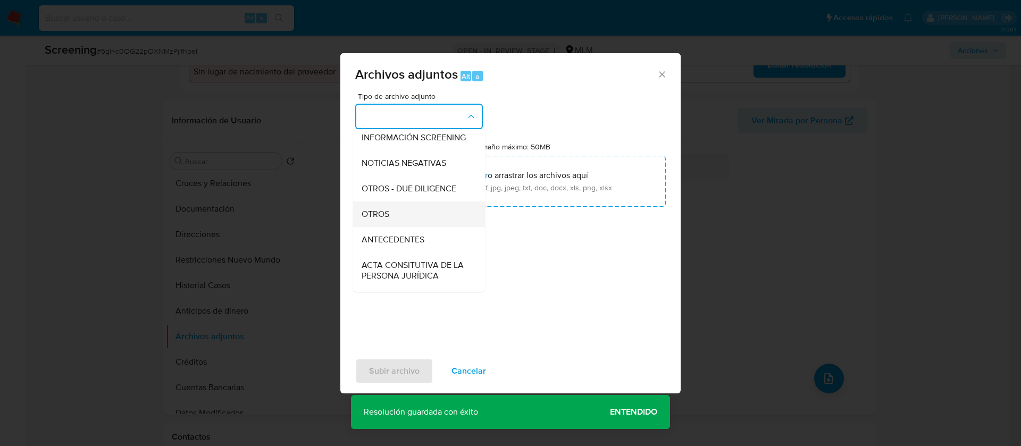
click at [397, 227] on div "OTROS" at bounding box center [416, 215] width 108 height 26
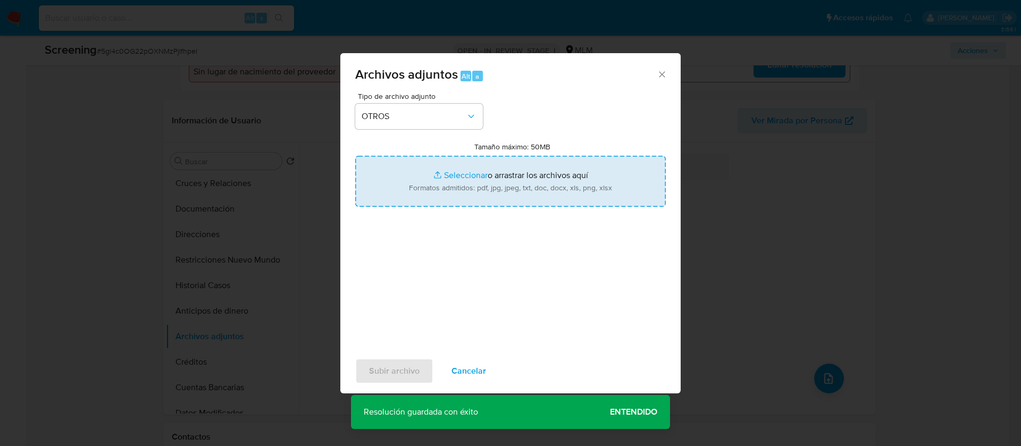
click at [541, 180] on input "Tamaño máximo: 50MB Seleccionar archivos" at bounding box center [510, 181] width 311 height 51
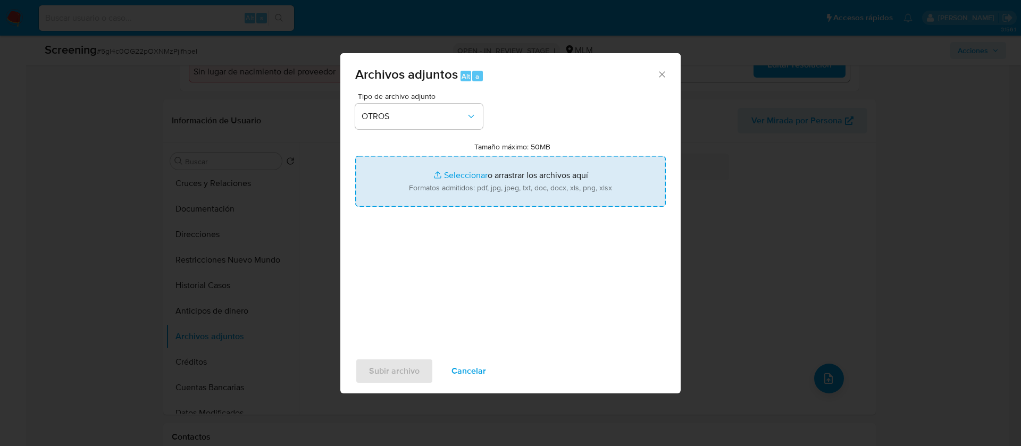
type input "C:\fakepath\SCRENNING Roberto Isaac Rodriguez Galvez.docx"
click at [389, 373] on span "Subir archivo" at bounding box center [394, 370] width 51 height 23
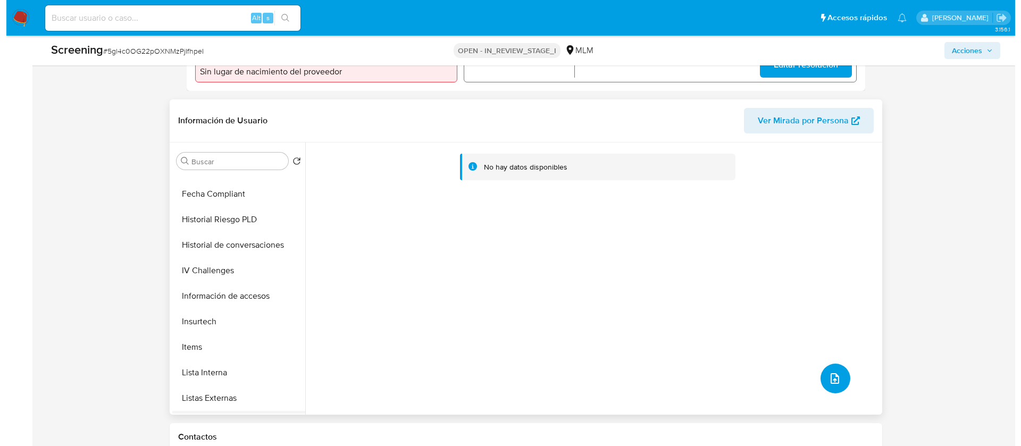
scroll to position [399, 0]
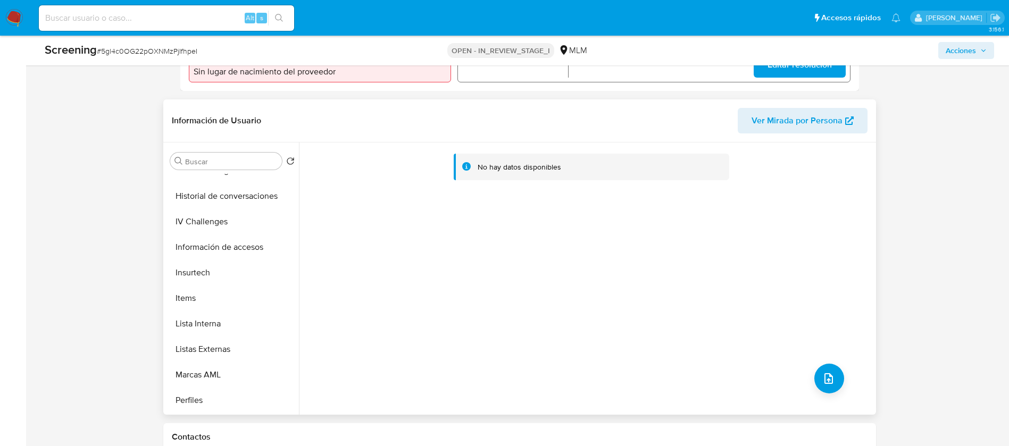
drag, startPoint x: 216, startPoint y: 327, endPoint x: 345, endPoint y: 330, distance: 128.7
click at [216, 326] on button "Lista Interna" at bounding box center [232, 324] width 133 height 26
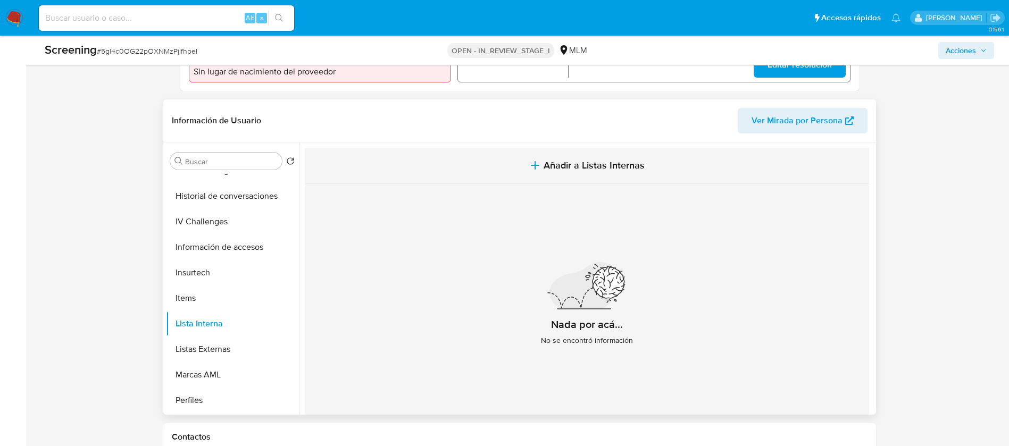
click at [609, 164] on span "Añadir a Listas Internas" at bounding box center [593, 166] width 101 height 12
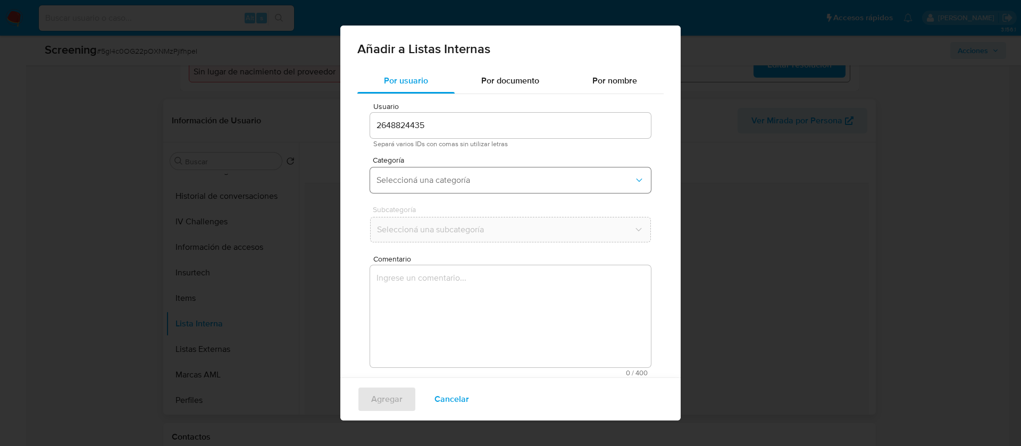
click at [425, 171] on button "Seleccioná una categoría" at bounding box center [510, 180] width 281 height 26
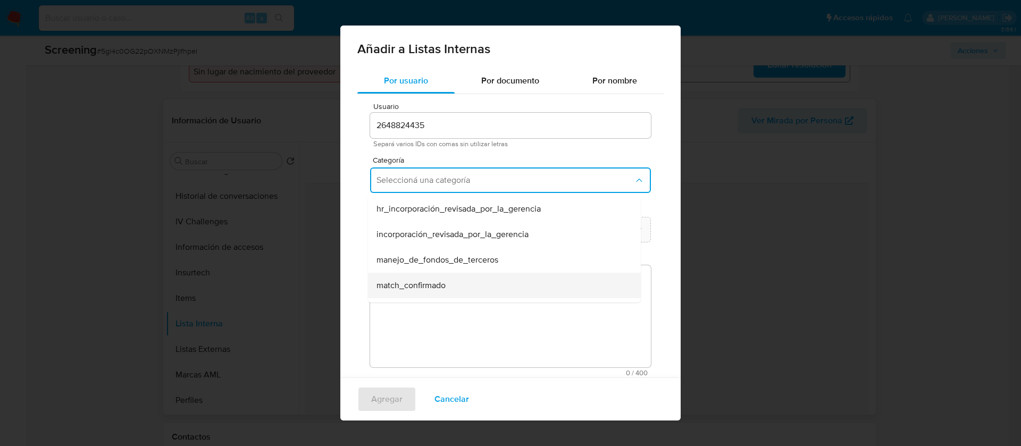
click at [437, 280] on span "match_confirmado" at bounding box center [410, 285] width 69 height 11
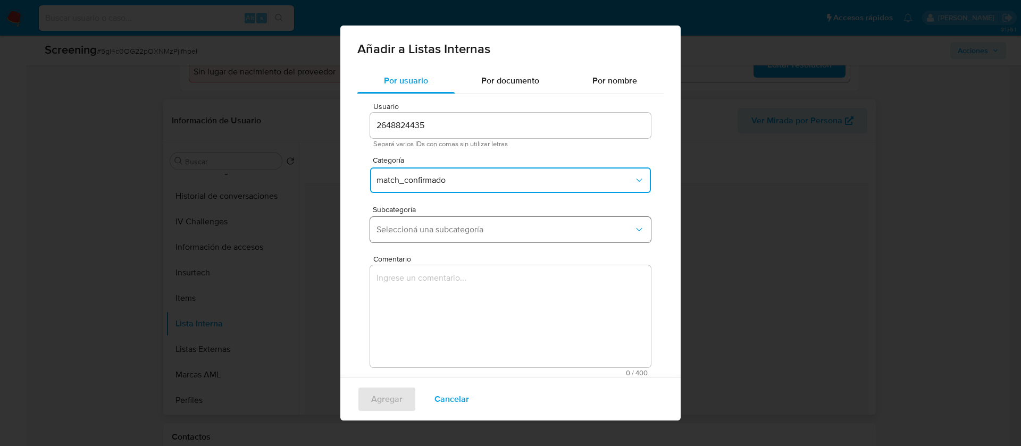
click at [443, 232] on span "Seleccioná una subcategoría" at bounding box center [504, 229] width 257 height 11
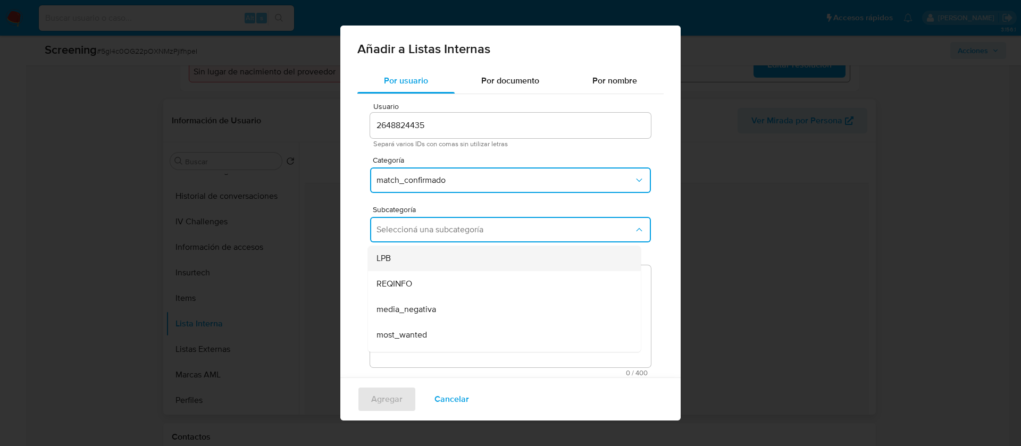
click at [438, 260] on div "LPB" at bounding box center [500, 259] width 249 height 26
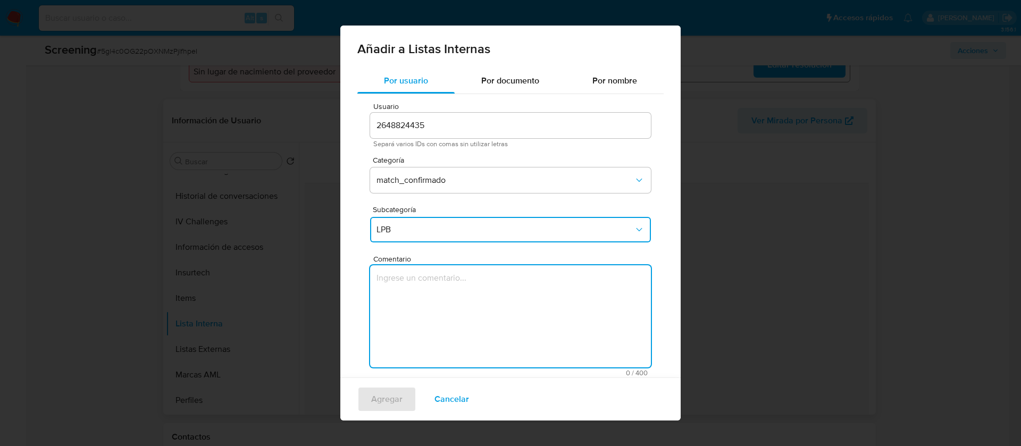
click at [455, 316] on textarea "Comentario" at bounding box center [510, 316] width 281 height 102
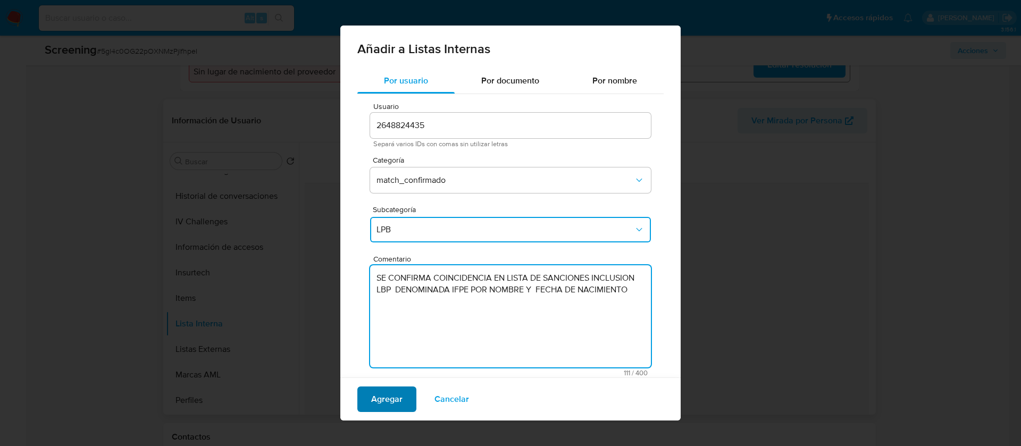
type textarea "SE CONFIRMA COINCIDENCIA EN LISTA DE SANCIONES INCLUSION LBP DENOMINADA IFPE PO…"
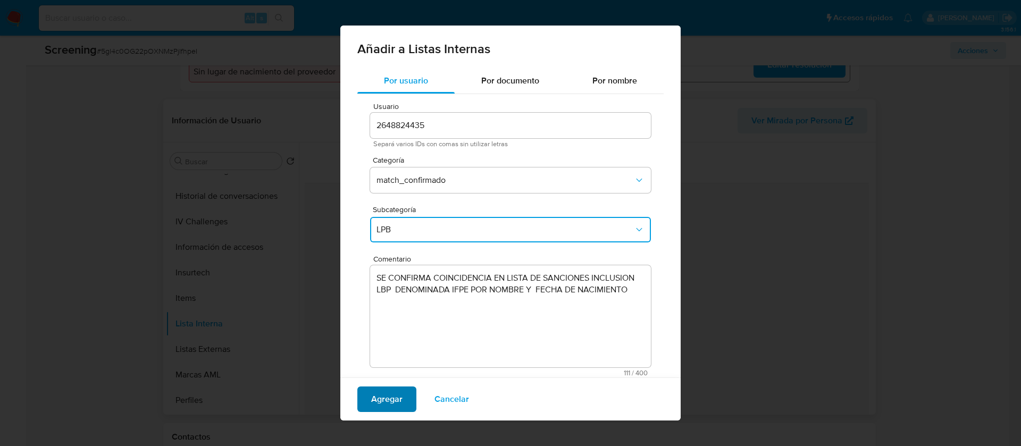
click at [393, 396] on span "Agregar" at bounding box center [386, 399] width 31 height 23
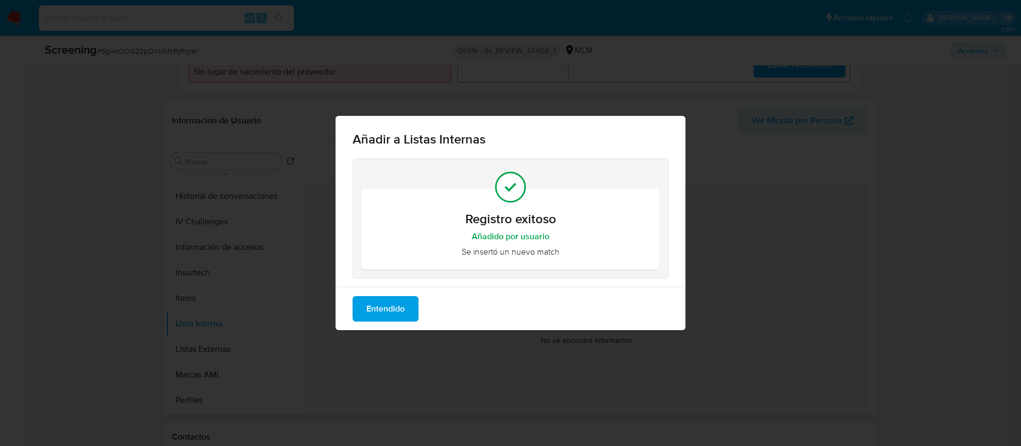
click at [373, 301] on span "Entendido" at bounding box center [385, 308] width 38 height 23
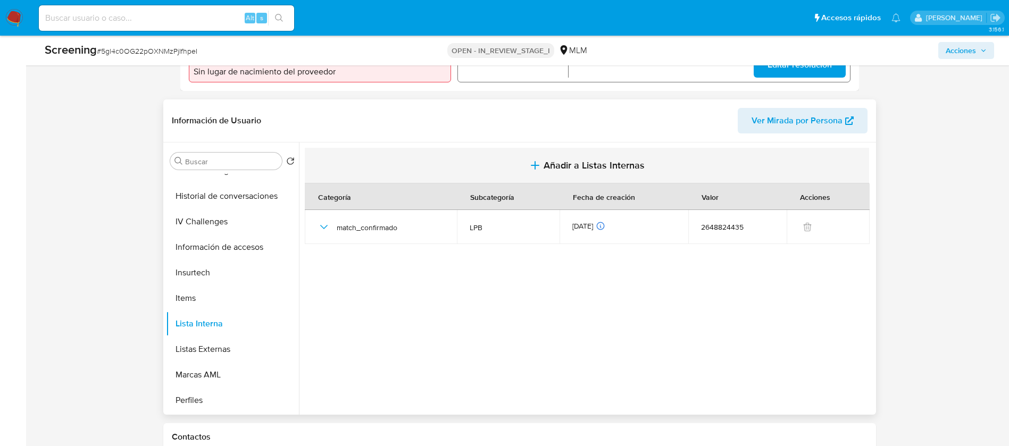
click at [618, 163] on span "Añadir a Listas Internas" at bounding box center [593, 166] width 101 height 12
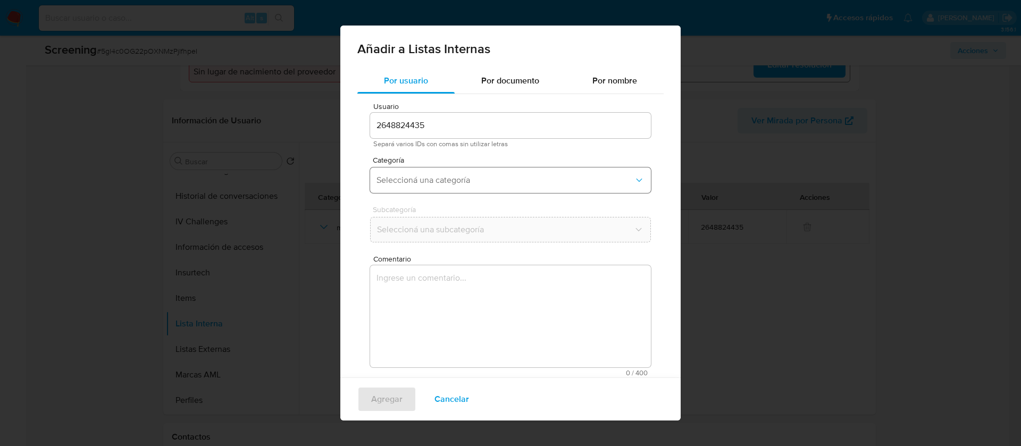
click at [400, 178] on span "Seleccioná una categoría" at bounding box center [504, 180] width 257 height 11
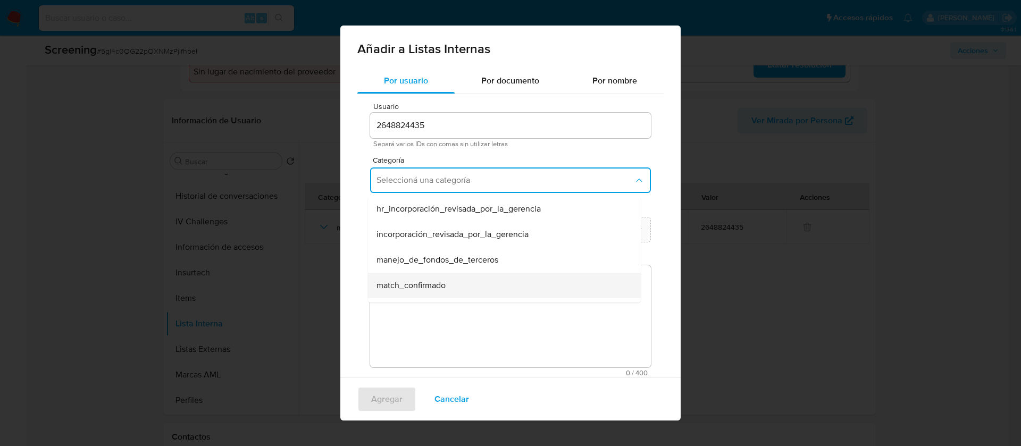
click at [426, 287] on span "match_confirmado" at bounding box center [410, 285] width 69 height 11
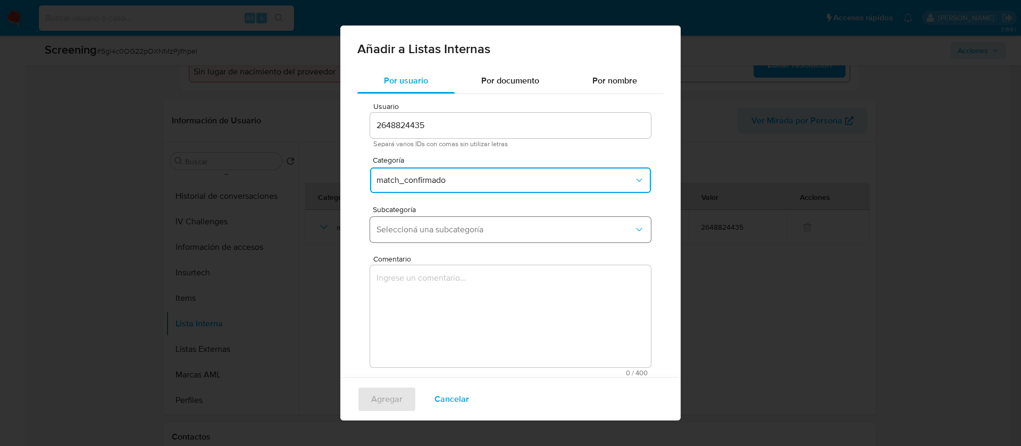
click at [433, 230] on span "Seleccioná una subcategoría" at bounding box center [504, 229] width 257 height 11
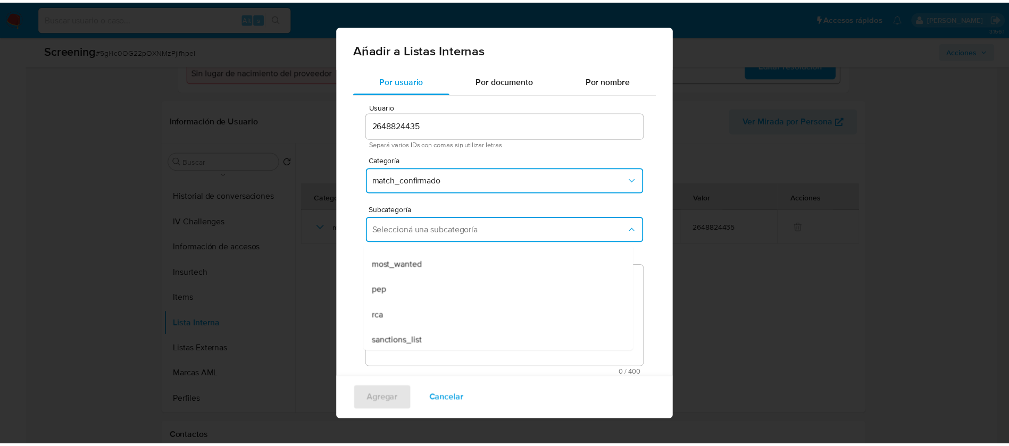
scroll to position [72, 0]
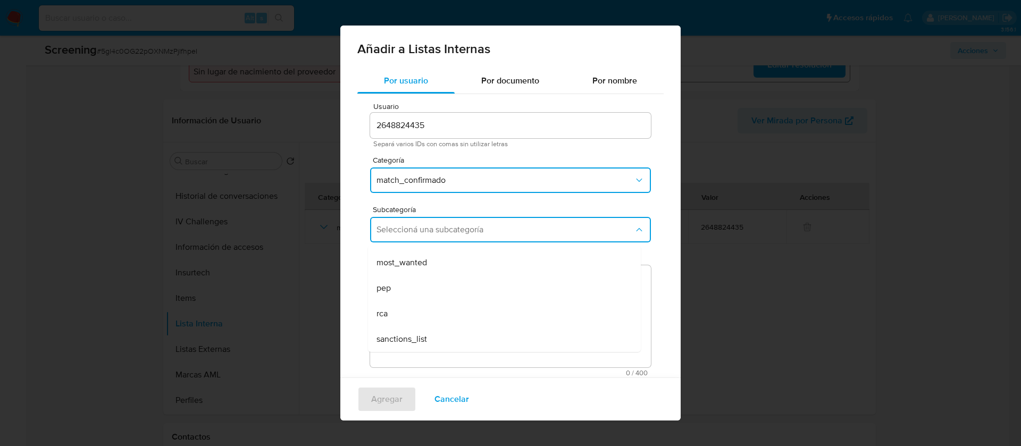
click at [437, 345] on div "sanctions_list" at bounding box center [500, 339] width 249 height 26
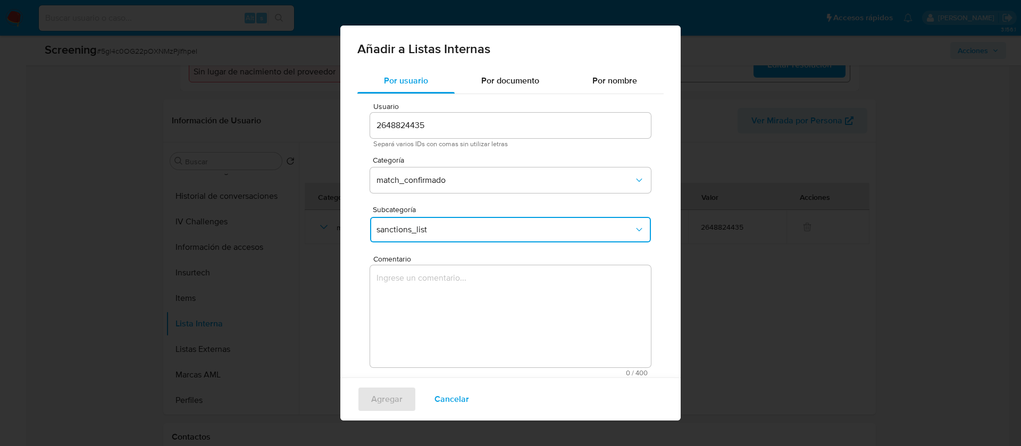
click at [442, 313] on textarea "Comentario" at bounding box center [510, 316] width 281 height 102
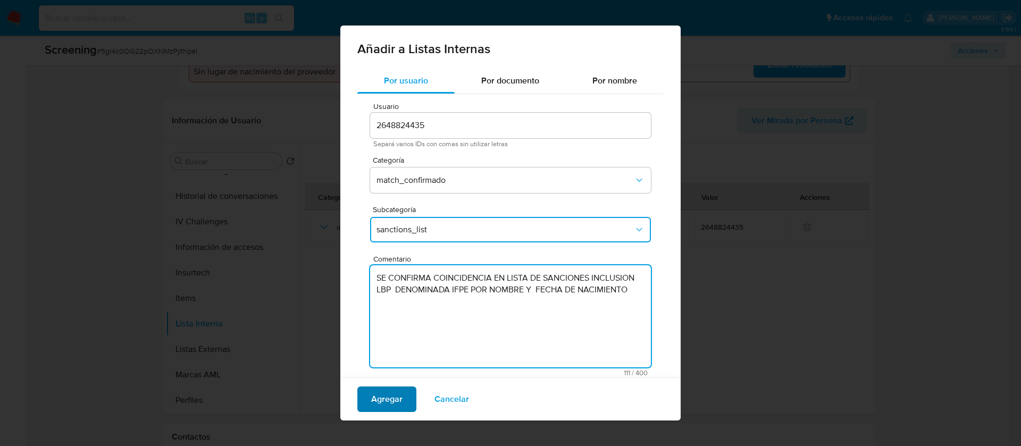
type textarea "SE CONFIRMA COINCIDENCIA EN LISTA DE SANCIONES INCLUSION LBP DENOMINADA IFPE PO…"
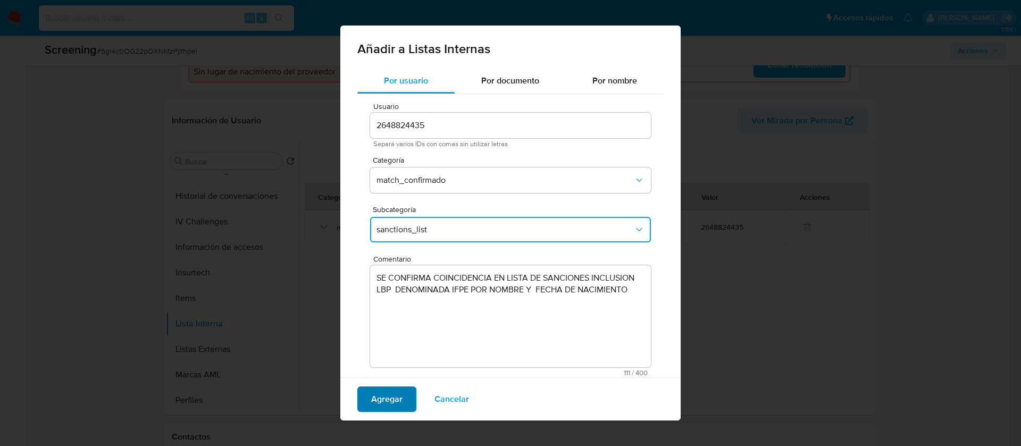
click at [388, 407] on span "Agregar" at bounding box center [386, 399] width 31 height 23
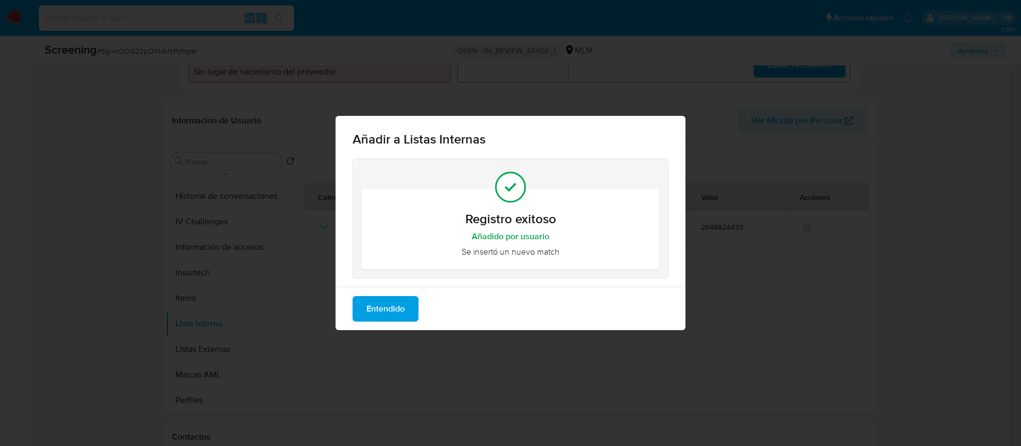
click at [383, 313] on span "Entendido" at bounding box center [385, 308] width 38 height 23
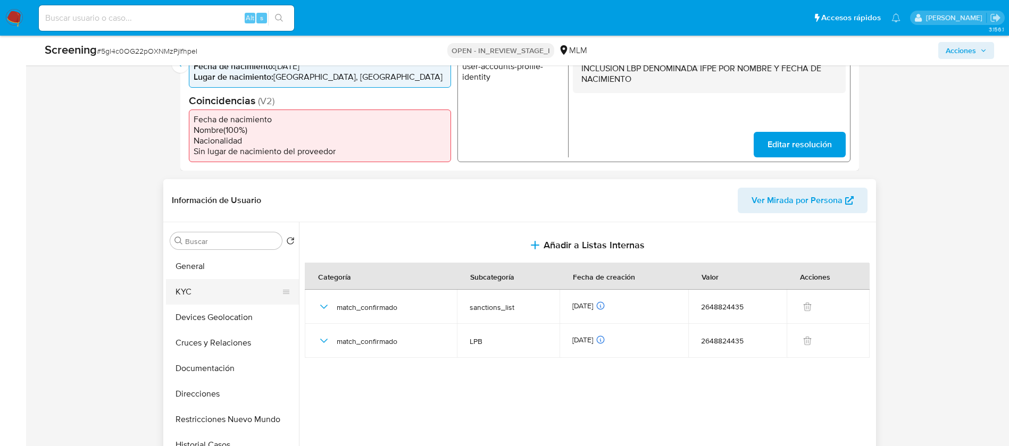
scroll to position [80, 0]
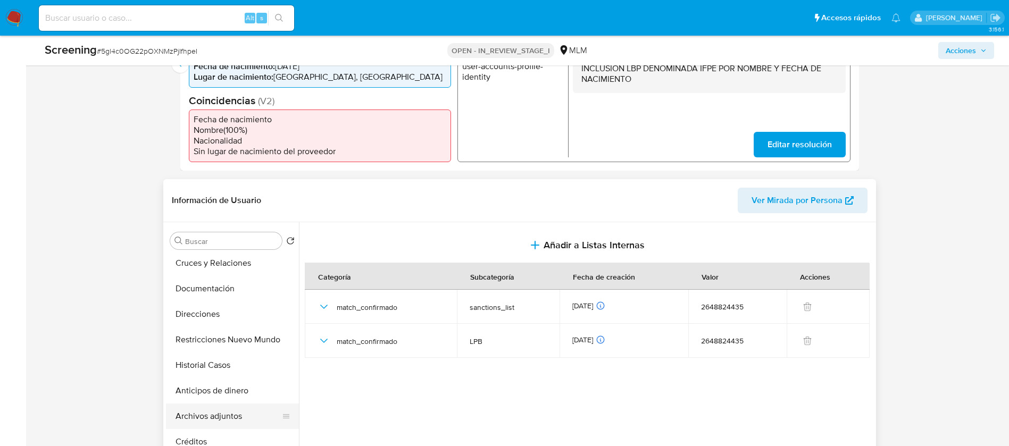
click at [236, 418] on button "Archivos adjuntos" at bounding box center [228, 417] width 124 height 26
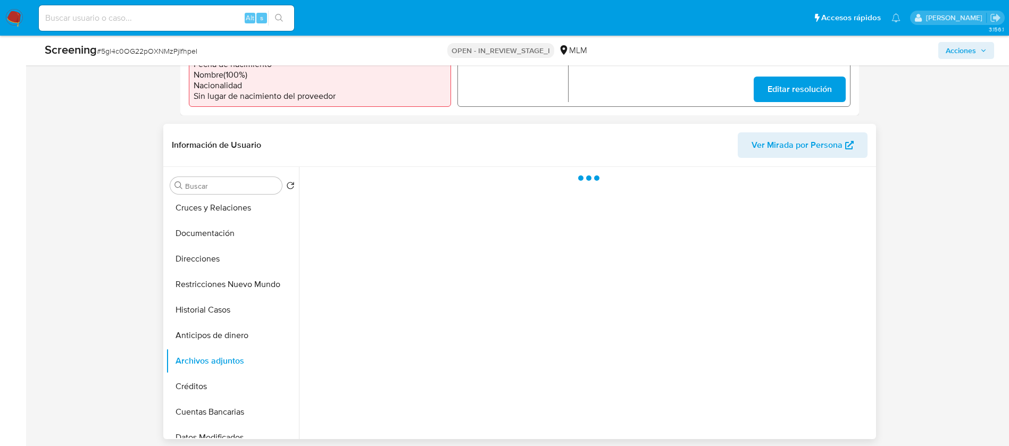
scroll to position [399, 0]
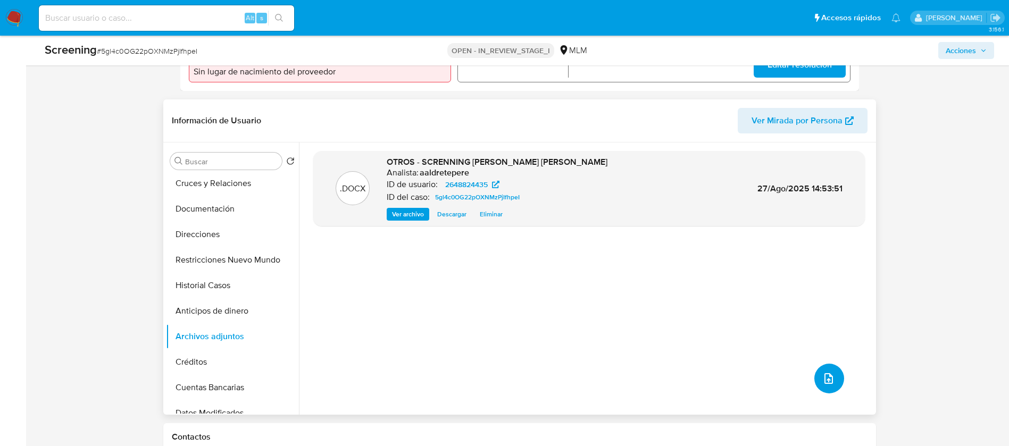
click at [829, 380] on icon "upload-file" at bounding box center [828, 378] width 13 height 13
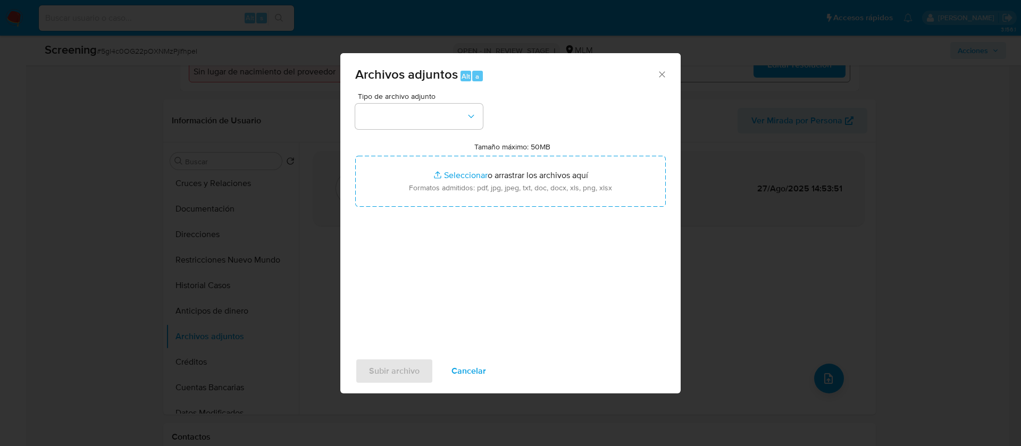
click at [477, 368] on span "Cancelar" at bounding box center [468, 370] width 35 height 23
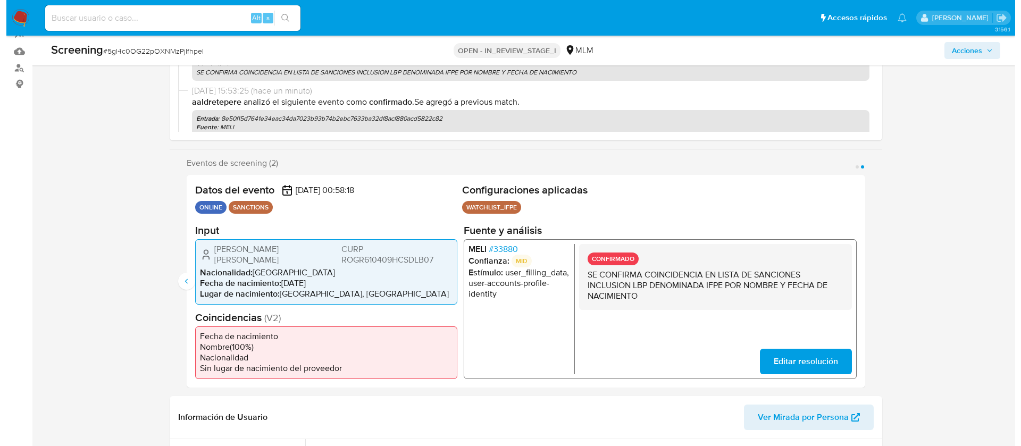
scroll to position [0, 0]
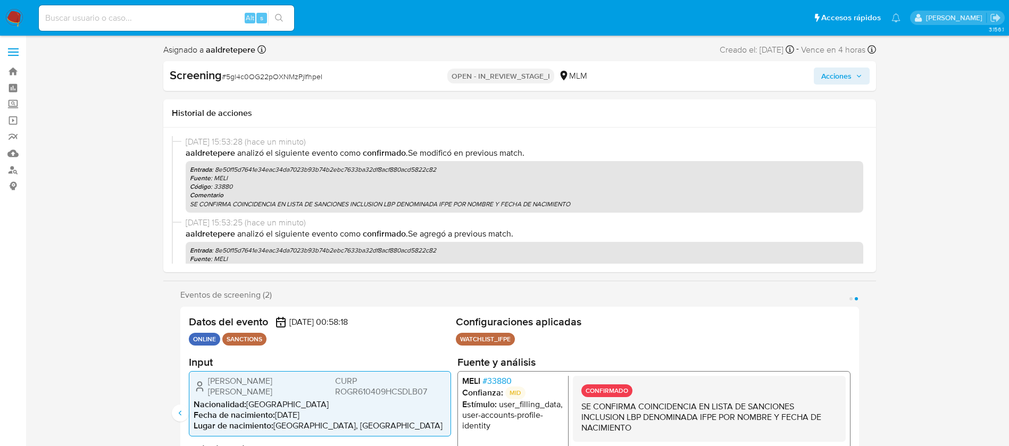
click at [852, 79] on span "Acciones" at bounding box center [841, 76] width 41 height 15
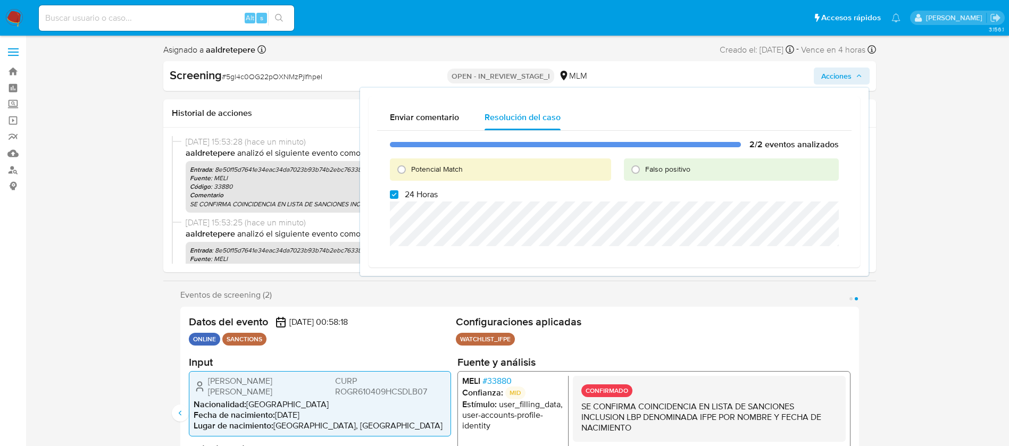
click at [400, 195] on label "24 Horas" at bounding box center [414, 194] width 48 height 11
click at [398, 195] on input "24 Horas" at bounding box center [394, 194] width 9 height 9
checkbox input "false"
click at [404, 171] on input "Potencial Match" at bounding box center [401, 169] width 17 height 17
radio input "true"
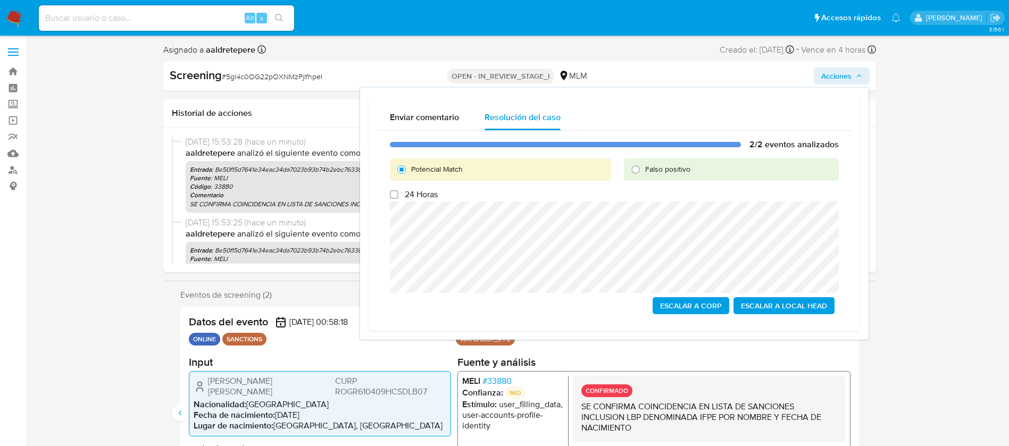
click at [802, 304] on span "Escalar a Local Head" at bounding box center [784, 305] width 86 height 15
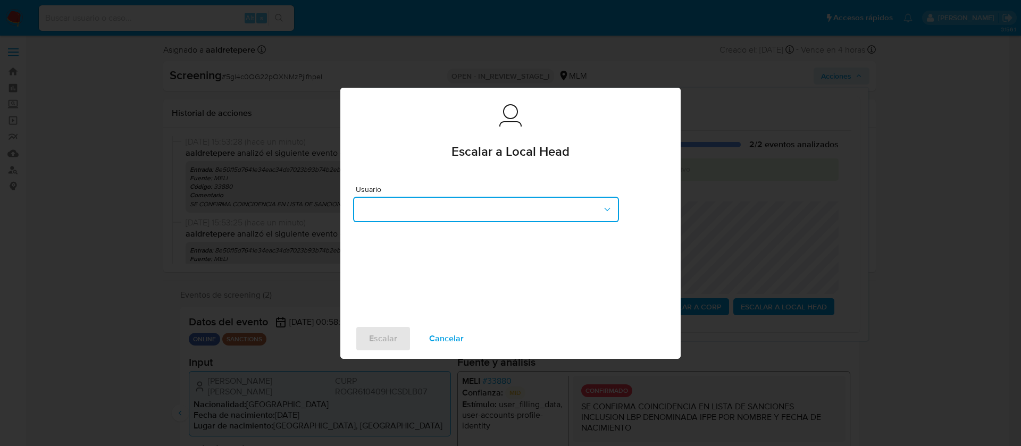
click at [445, 203] on button "button" at bounding box center [486, 210] width 266 height 26
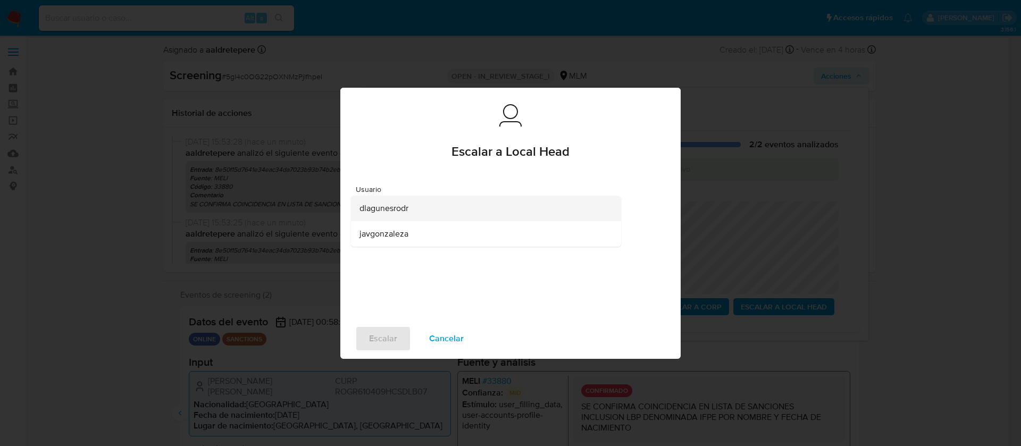
click at [394, 205] on span "dlagunesrodr" at bounding box center [383, 208] width 49 height 11
click at [423, 338] on button "Cancelar" at bounding box center [446, 339] width 62 height 26
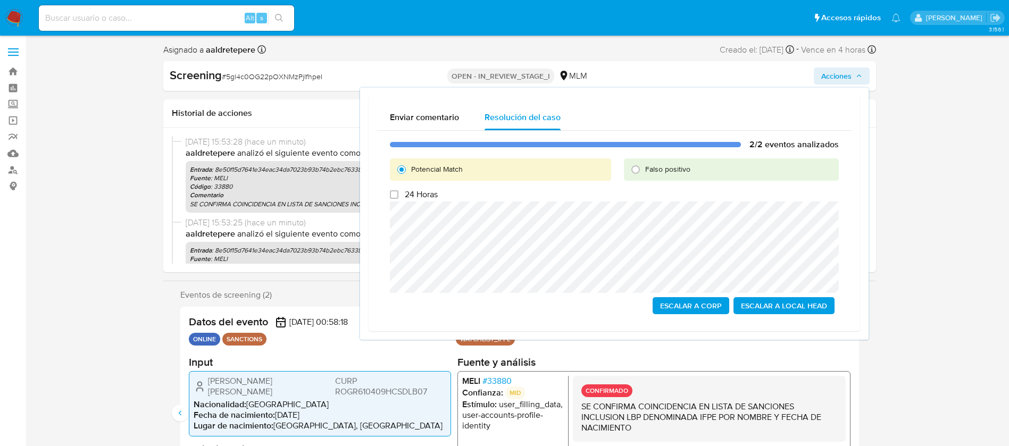
click at [766, 305] on span "Escalar a Local Head" at bounding box center [784, 305] width 86 height 15
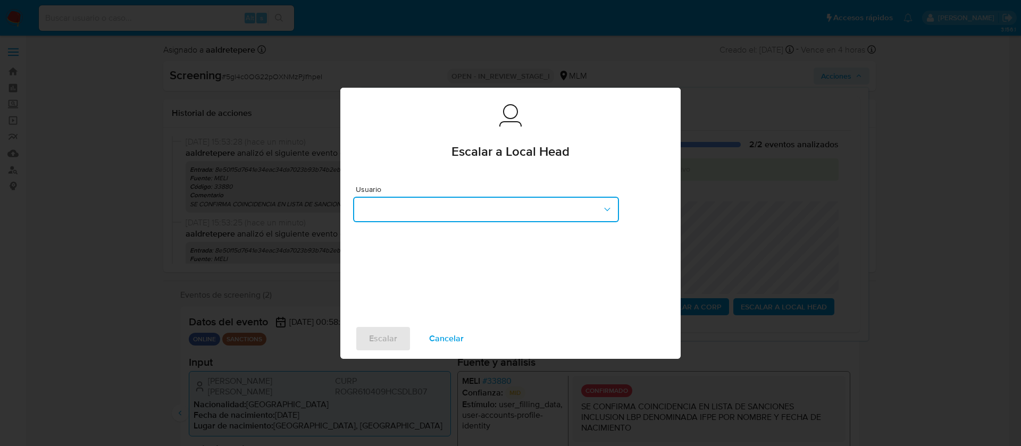
click at [453, 207] on button "button" at bounding box center [486, 210] width 266 height 26
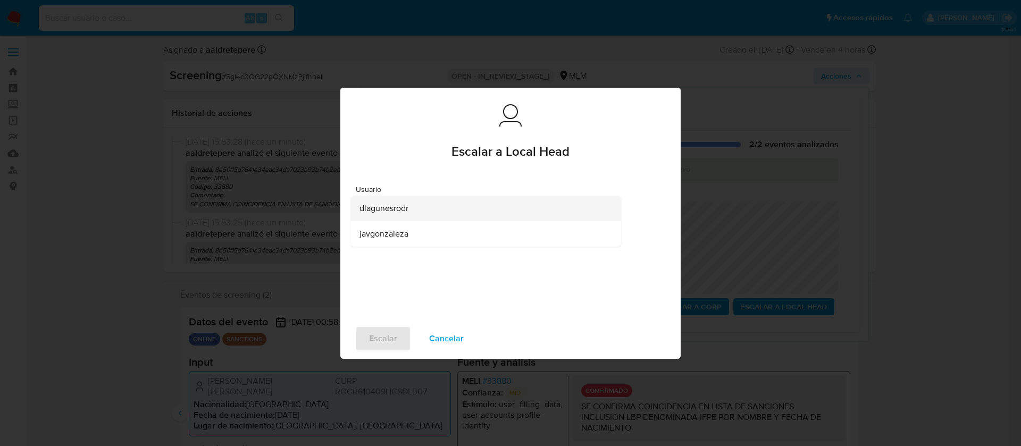
click at [416, 208] on div "dlagunesrodr" at bounding box center [482, 209] width 247 height 26
click at [388, 345] on span "Escalar" at bounding box center [383, 338] width 28 height 23
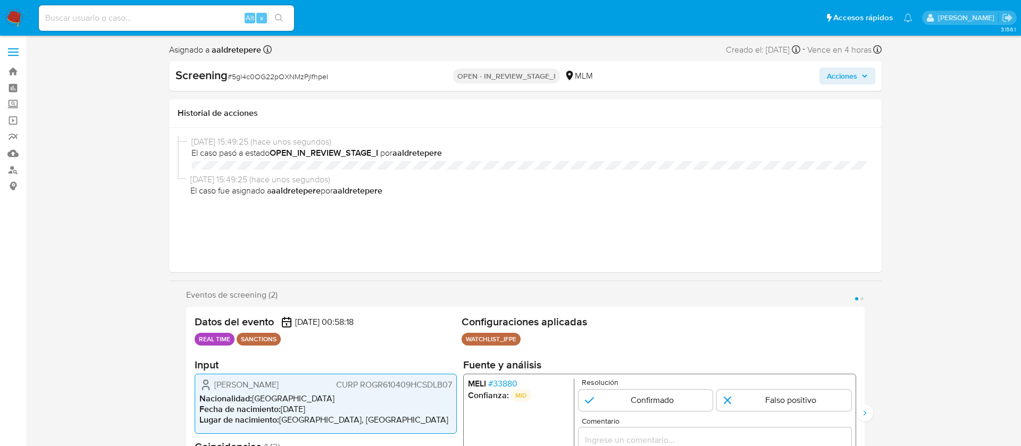
select select "10"
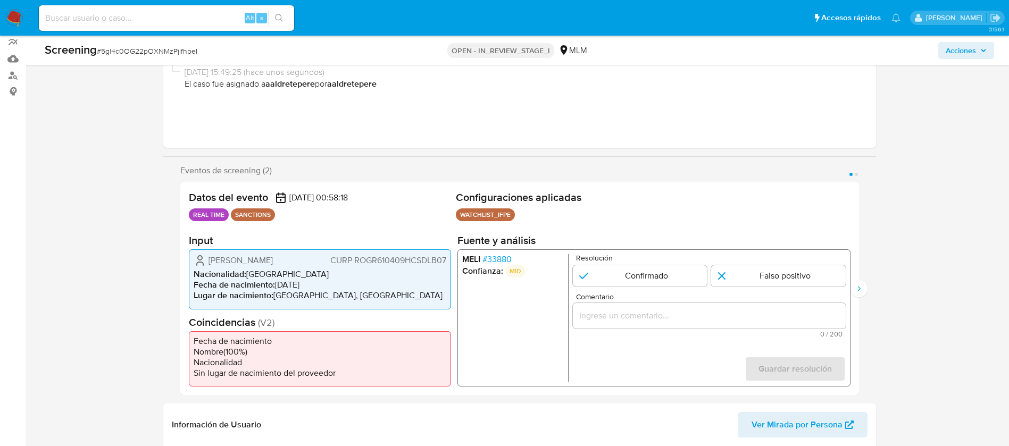
scroll to position [160, 0]
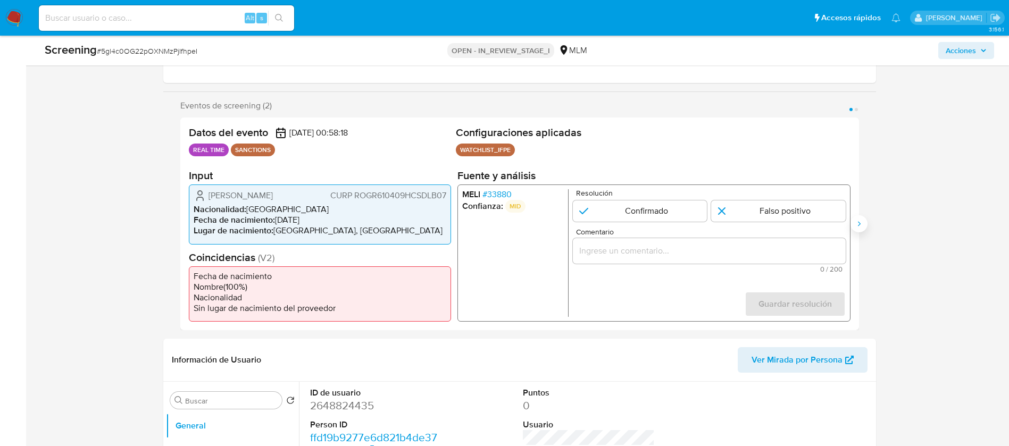
click at [860, 220] on icon "Siguiente" at bounding box center [858, 224] width 9 height 9
click at [170, 225] on div "Eventos de screening (2) Página 1 Página 2 Datos del evento [DATE] 00:58:18 REA…" at bounding box center [519, 215] width 712 height 230
click at [178, 228] on icon "Anterior" at bounding box center [180, 224] width 9 height 9
click at [496, 190] on span "# 33880" at bounding box center [496, 194] width 29 height 11
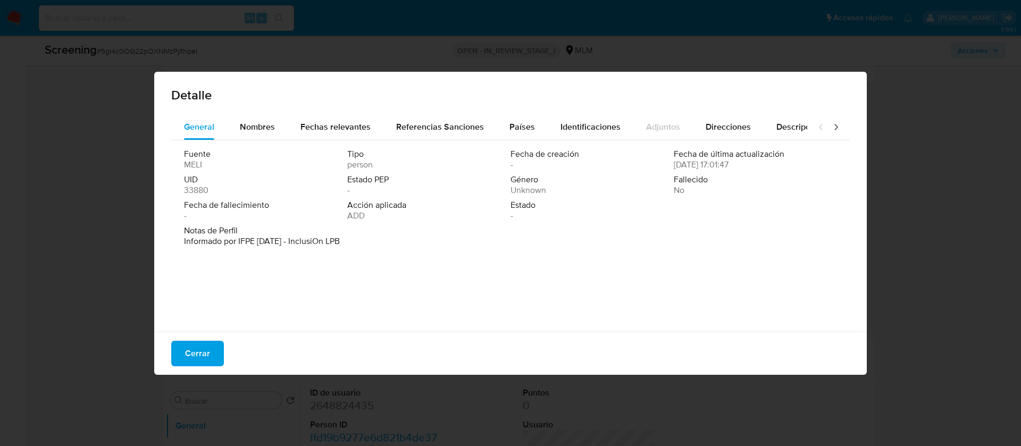
drag, startPoint x: 331, startPoint y: 212, endPoint x: 425, endPoint y: 216, distance: 94.7
click at [425, 216] on div "Fuente [PERSON_NAME] Tipo person Fecha de creación - Fecha de última actualizac…" at bounding box center [510, 187] width 653 height 77
drag, startPoint x: 297, startPoint y: 247, endPoint x: 430, endPoint y: 256, distance: 133.8
click at [430, 256] on div "Fuente [PERSON_NAME] Tipo person Fecha de creación - Fecha de última actualizac…" at bounding box center [510, 233] width 678 height 186
drag, startPoint x: 275, startPoint y: 133, endPoint x: 320, endPoint y: 138, distance: 44.9
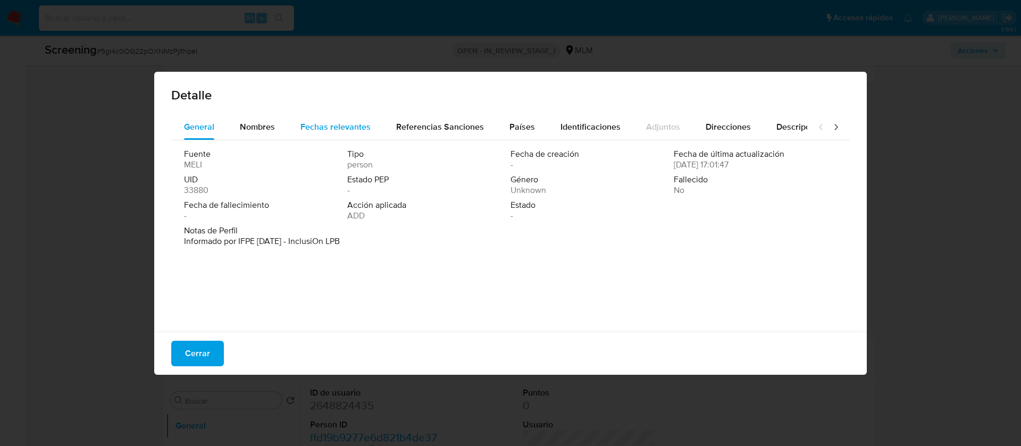
click at [275, 135] on button "Nombres" at bounding box center [257, 127] width 61 height 26
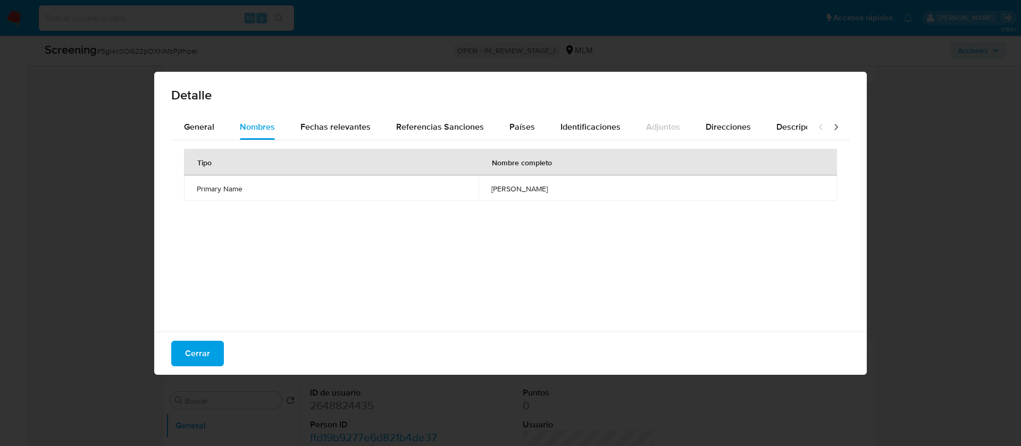
drag, startPoint x: 439, startPoint y: 194, endPoint x: 481, endPoint y: 183, distance: 43.3
click at [493, 199] on td "[PERSON_NAME]" at bounding box center [658, 188] width 358 height 26
click at [339, 128] on span "Fechas relevantes" at bounding box center [335, 127] width 70 height 12
drag, startPoint x: 502, startPoint y: 195, endPoint x: 427, endPoint y: 195, distance: 75.0
click at [455, 195] on td "[DATE]" at bounding box center [551, 188] width 193 height 26
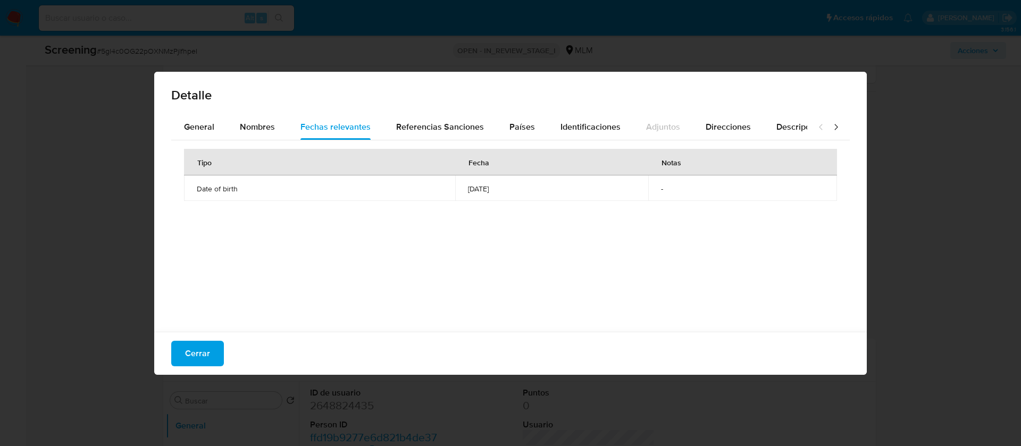
drag, startPoint x: 195, startPoint y: 356, endPoint x: 224, endPoint y: 349, distance: 29.9
click at [197, 356] on span "Cerrar" at bounding box center [197, 353] width 25 height 23
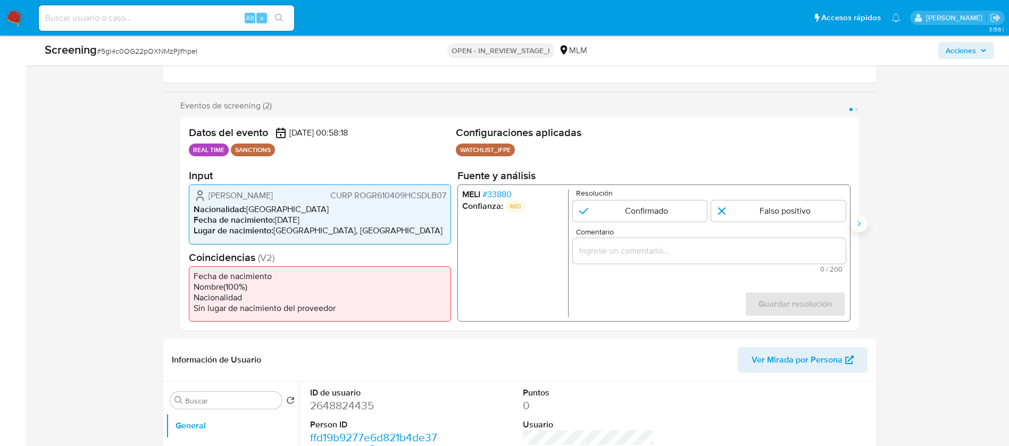
click at [864, 223] on button "Siguiente" at bounding box center [858, 223] width 17 height 17
click at [498, 196] on span "# 33880" at bounding box center [496, 194] width 29 height 11
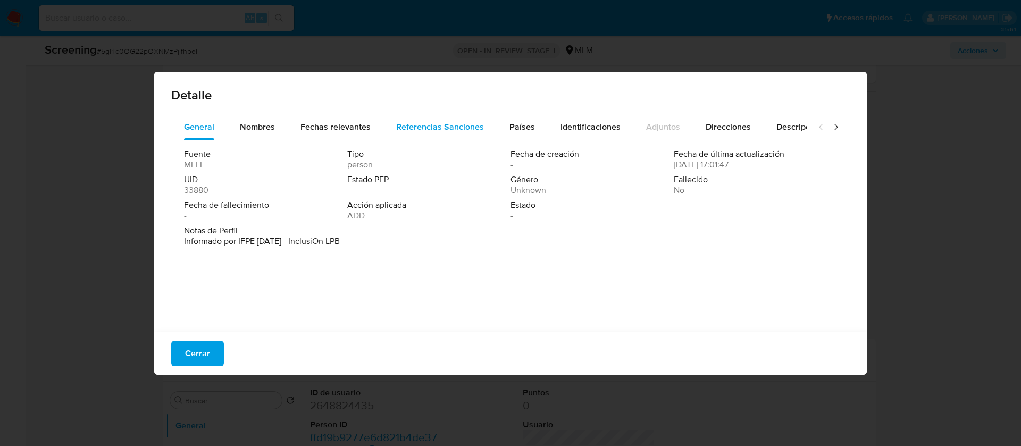
click at [484, 125] on button "Referencias Sanciones" at bounding box center [439, 127] width 113 height 26
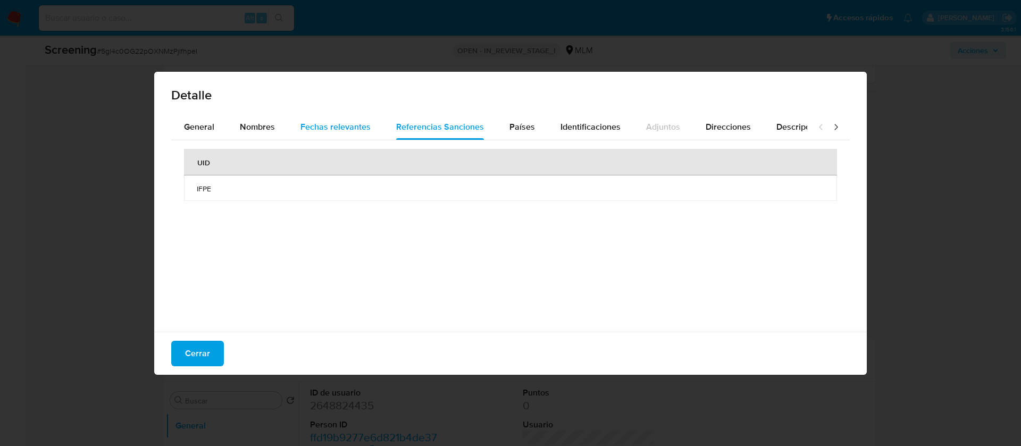
click at [316, 128] on span "Fechas relevantes" at bounding box center [335, 127] width 70 height 12
drag, startPoint x: 474, startPoint y: 190, endPoint x: 421, endPoint y: 192, distance: 52.7
click at [421, 192] on tr "Date of birth 1961-04-09 -" at bounding box center [510, 188] width 653 height 26
drag, startPoint x: 202, startPoint y: 354, endPoint x: 233, endPoint y: 321, distance: 45.5
click at [203, 351] on span "Cerrar" at bounding box center [197, 353] width 25 height 23
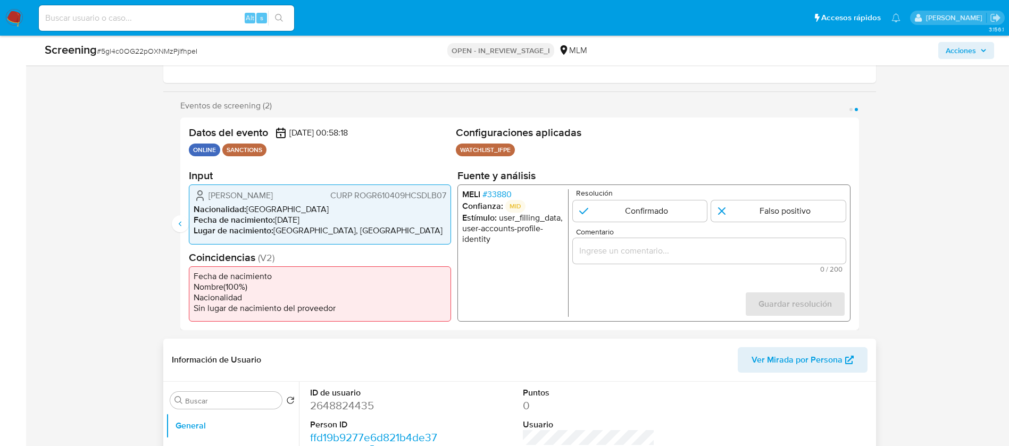
scroll to position [399, 0]
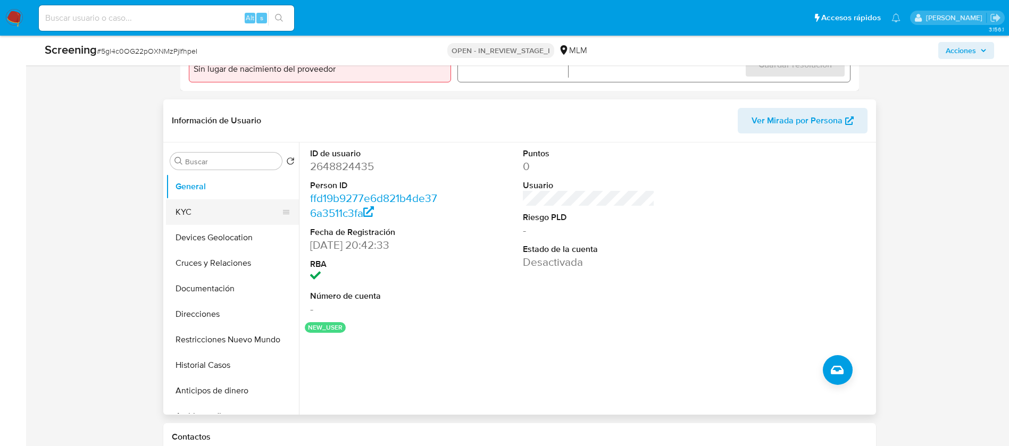
click at [219, 213] on button "KYC" at bounding box center [228, 212] width 124 height 26
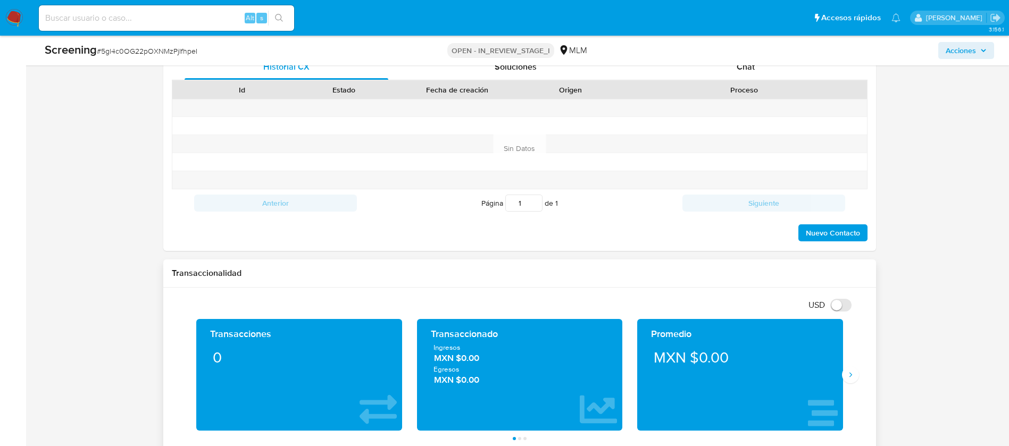
scroll to position [877, 0]
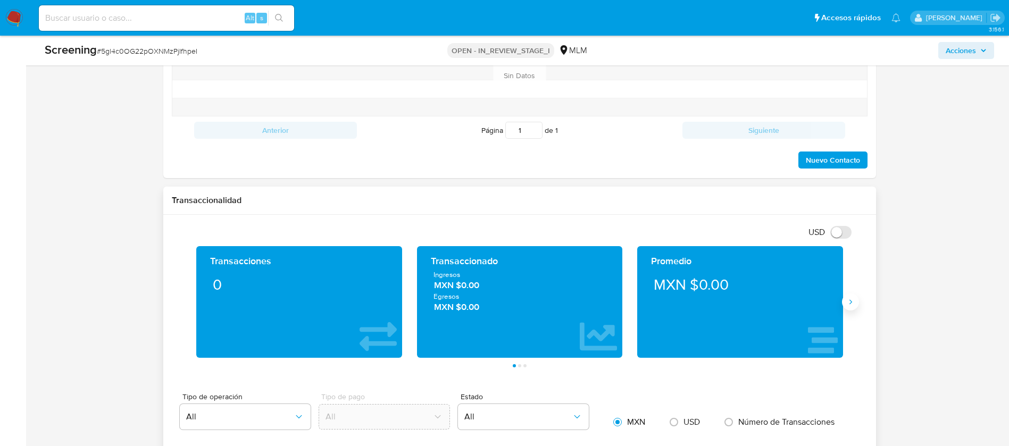
drag, startPoint x: 865, startPoint y: 297, endPoint x: 856, endPoint y: 302, distance: 10.2
click at [862, 297] on div "Transacciones 0 Transaccionado Ingresos MXN $0.00 Egresos MXN $0.00 Promedio MX…" at bounding box center [519, 306] width 695 height 121
click at [856, 302] on button "Siguiente" at bounding box center [850, 301] width 17 height 17
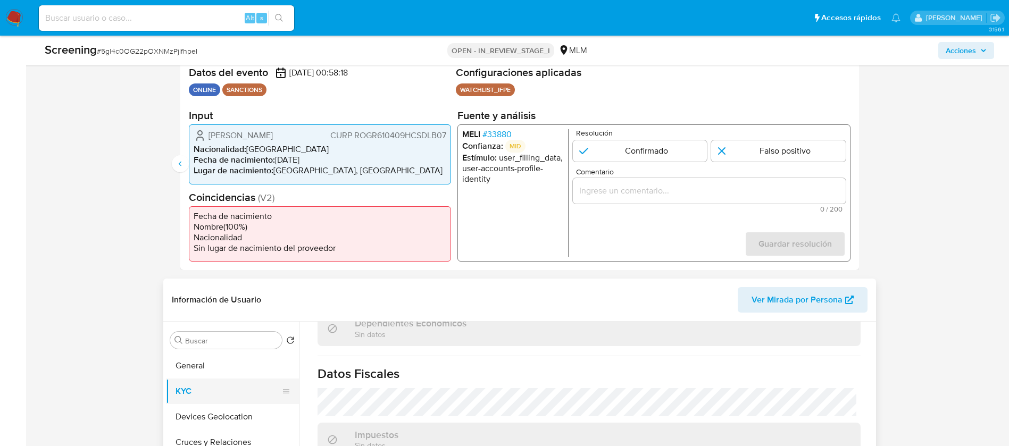
scroll to position [319, 0]
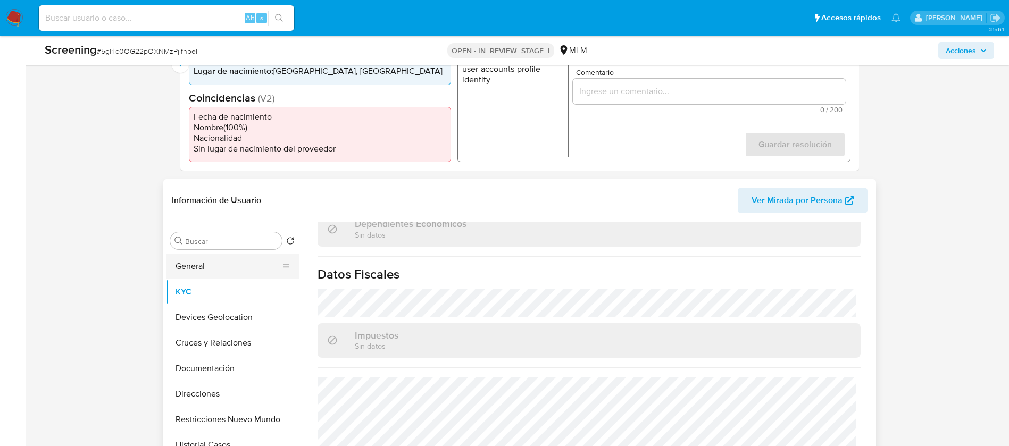
click at [236, 269] on button "General" at bounding box center [228, 267] width 124 height 26
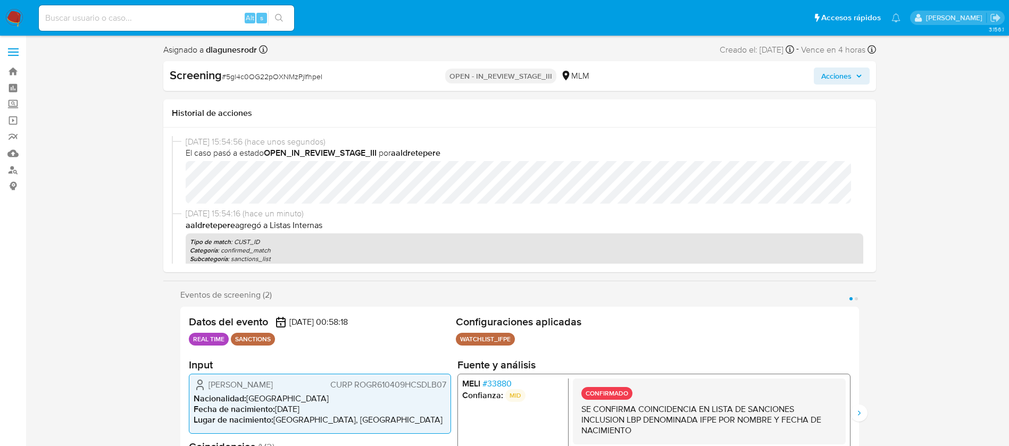
select select "10"
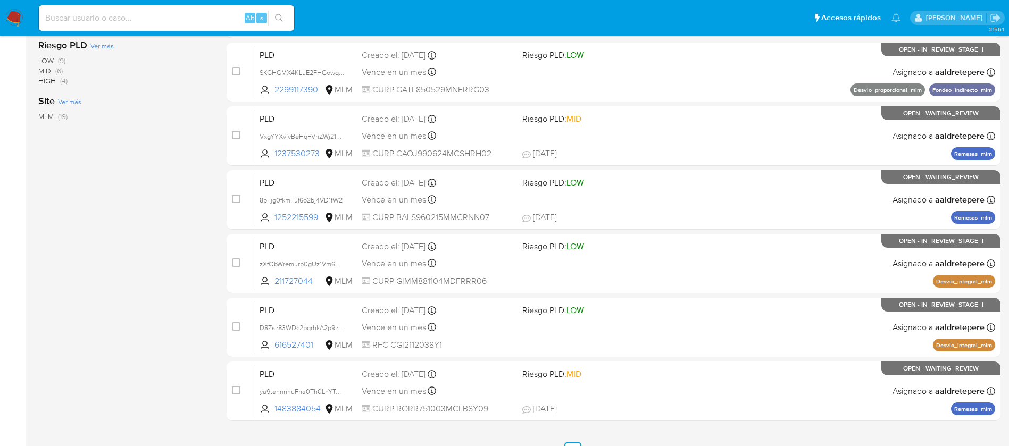
scroll to position [393, 0]
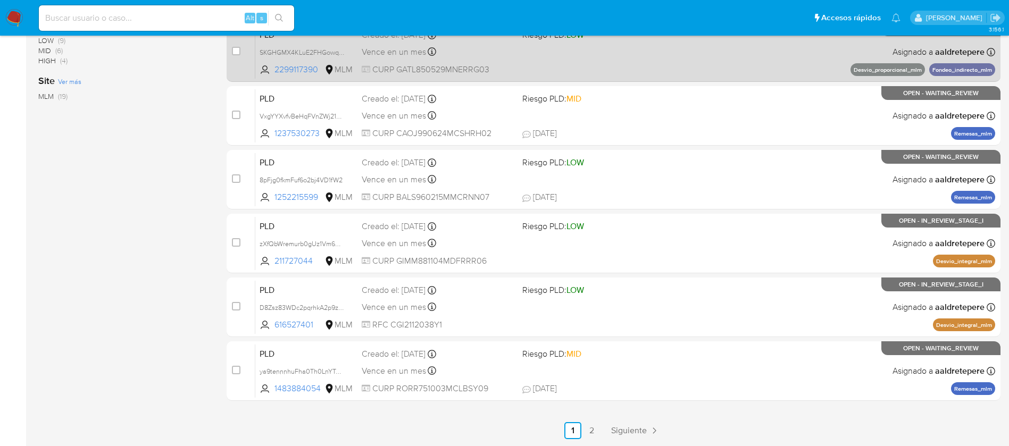
click at [634, 431] on span "Siguiente" at bounding box center [629, 430] width 36 height 9
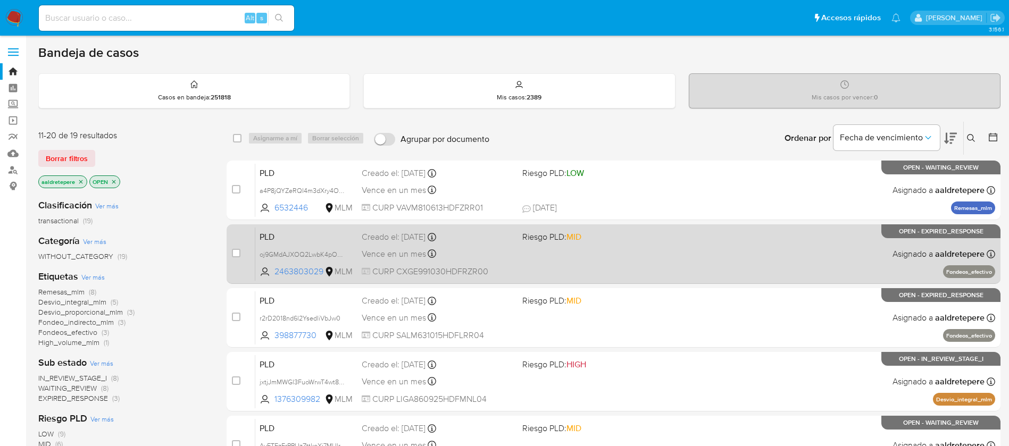
scroll to position [80, 0]
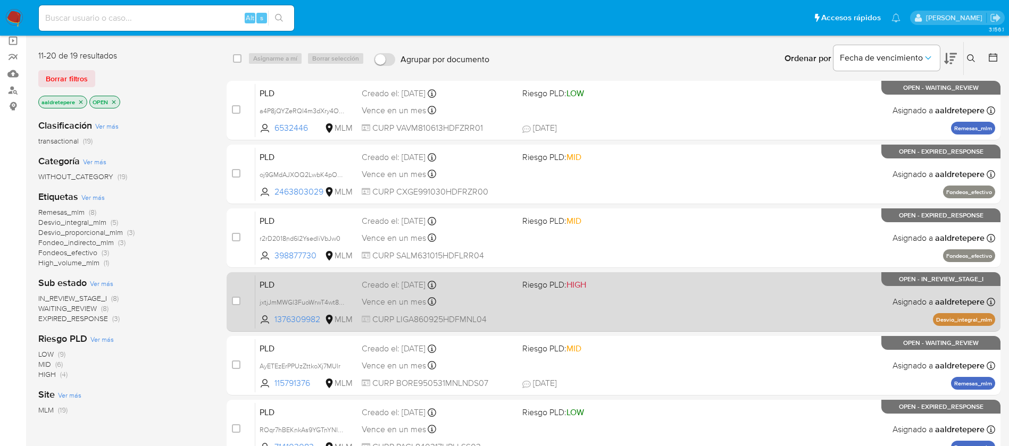
click at [517, 300] on div "PLD jxtjJmMWGl3FuoWrwT4wt8x9 1376309982 MLM Riesgo PLD: HIGH Creado el: [DATE] …" at bounding box center [625, 302] width 740 height 54
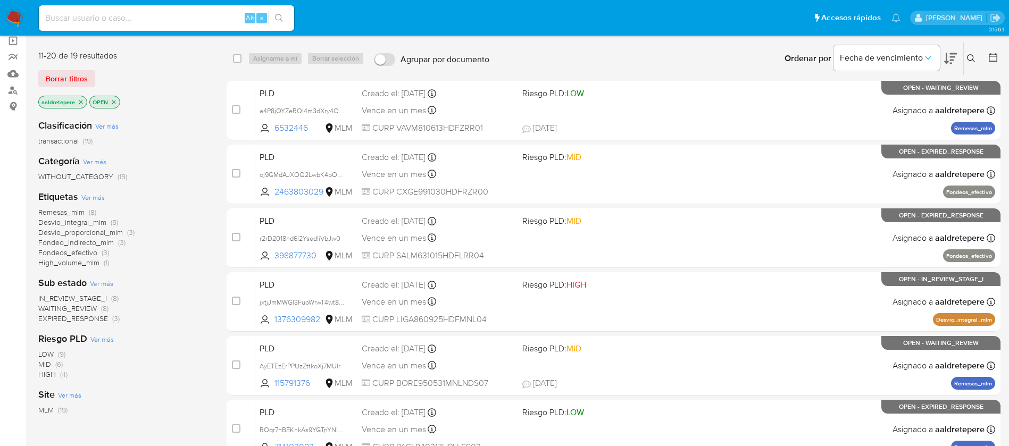
click at [14, 16] on img at bounding box center [14, 18] width 18 height 18
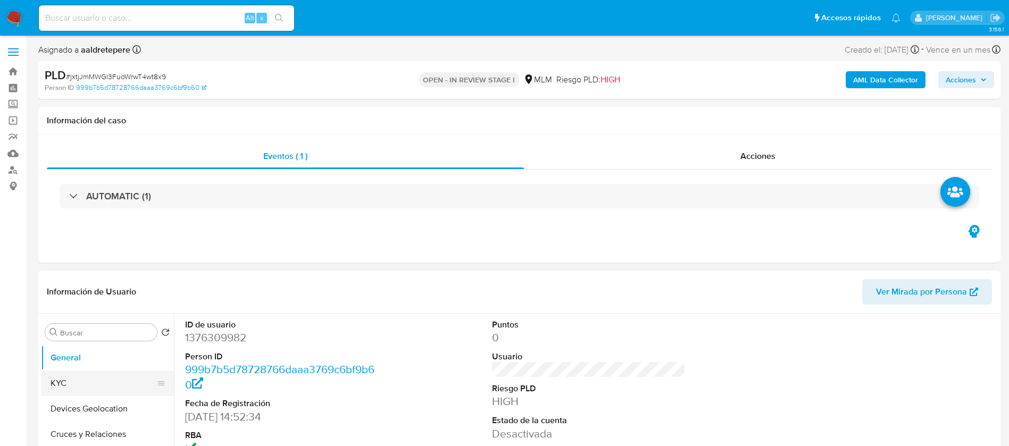
click at [123, 382] on button "KYC" at bounding box center [103, 384] width 124 height 26
select select "10"
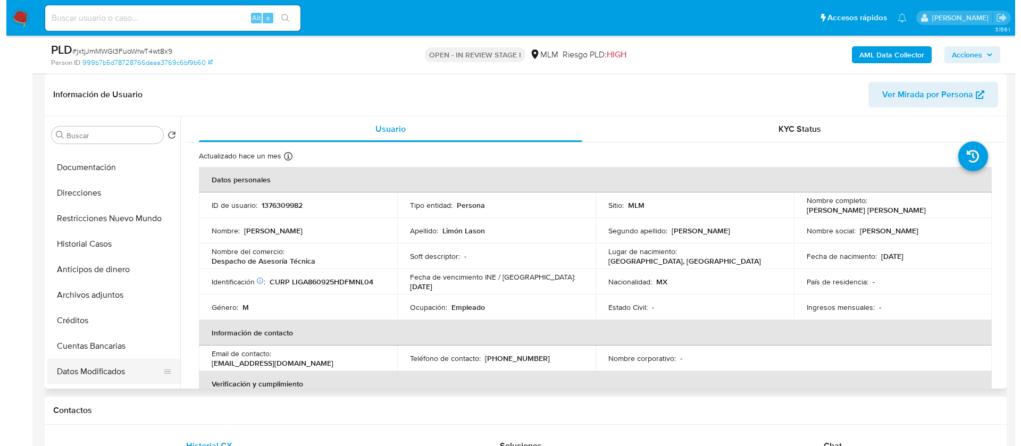
scroll to position [160, 0]
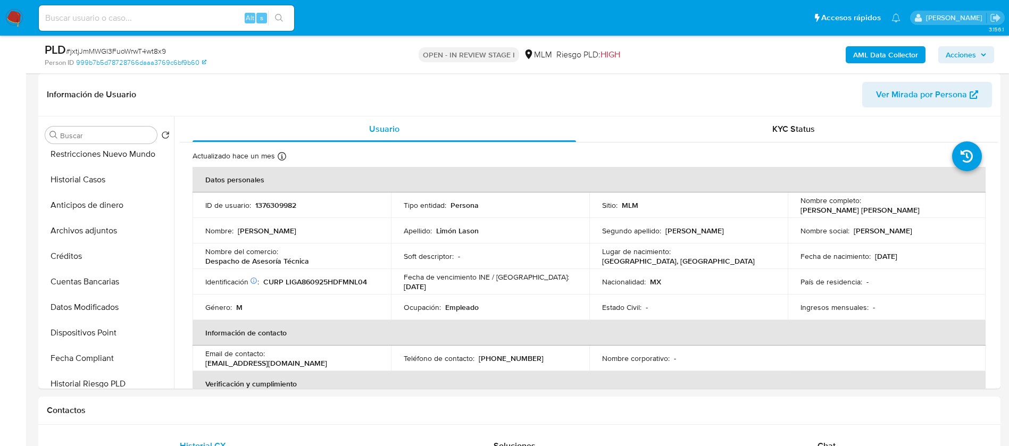
drag, startPoint x: 113, startPoint y: 229, endPoint x: 272, endPoint y: 271, distance: 164.3
click at [113, 228] on button "Archivos adjuntos" at bounding box center [107, 231] width 133 height 26
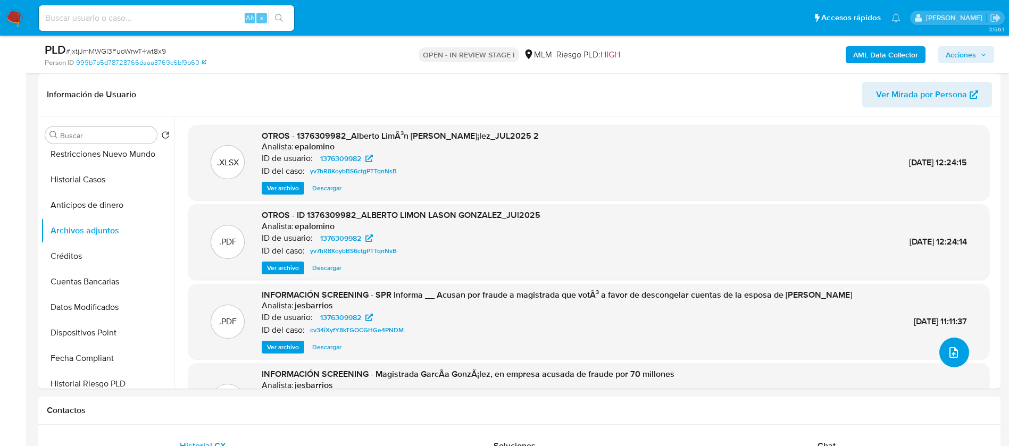
click at [957, 354] on button "upload-file" at bounding box center [954, 353] width 30 height 30
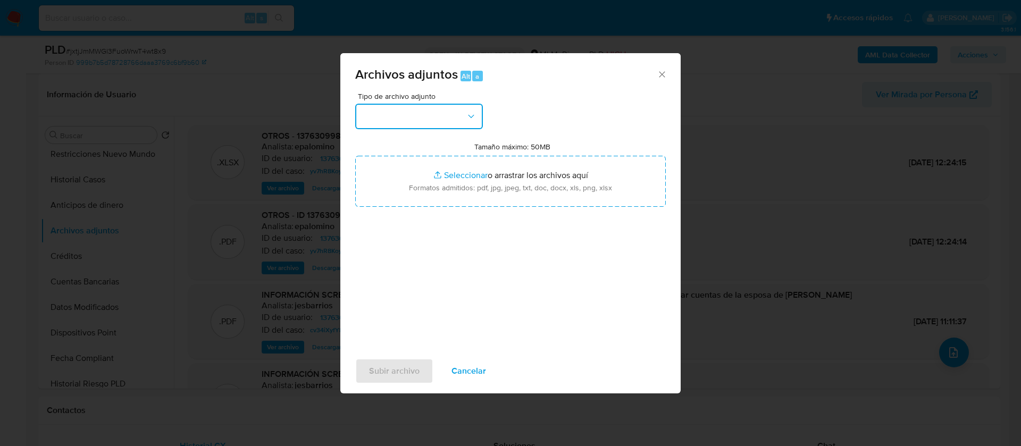
click at [390, 116] on button "button" at bounding box center [419, 117] width 128 height 26
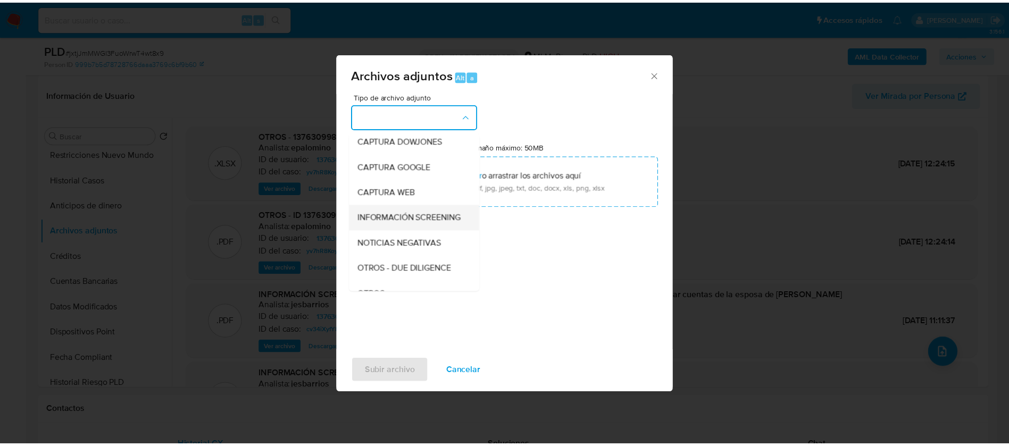
scroll to position [110, 0]
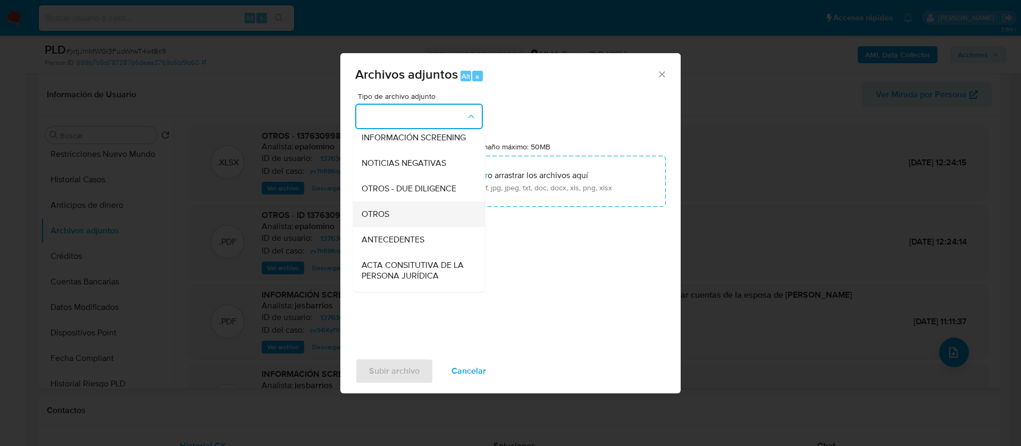
click at [402, 227] on div "OTROS" at bounding box center [416, 215] width 108 height 26
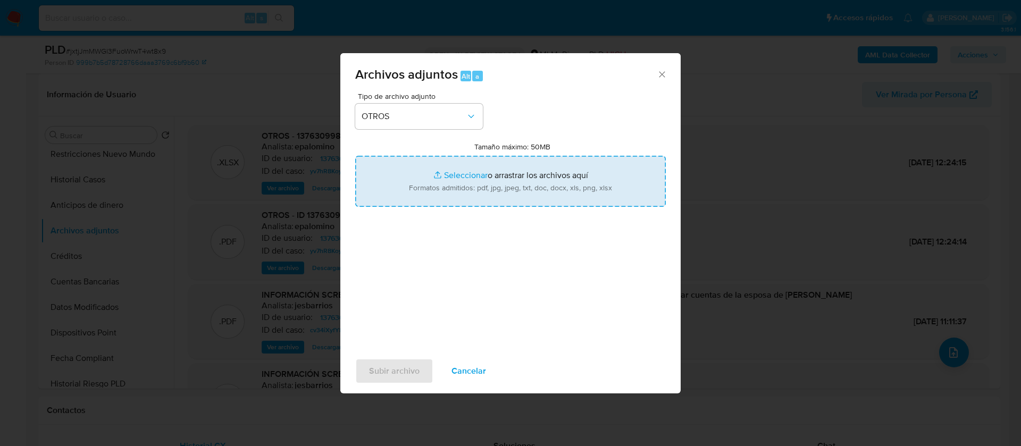
click at [491, 174] on input "Tamaño máximo: 50MB Seleccionar archivos" at bounding box center [510, 181] width 311 height 51
type input "C:\fakepath\1376309982_Alberto Limón Lason González_AGOSTO 2025.pdf"
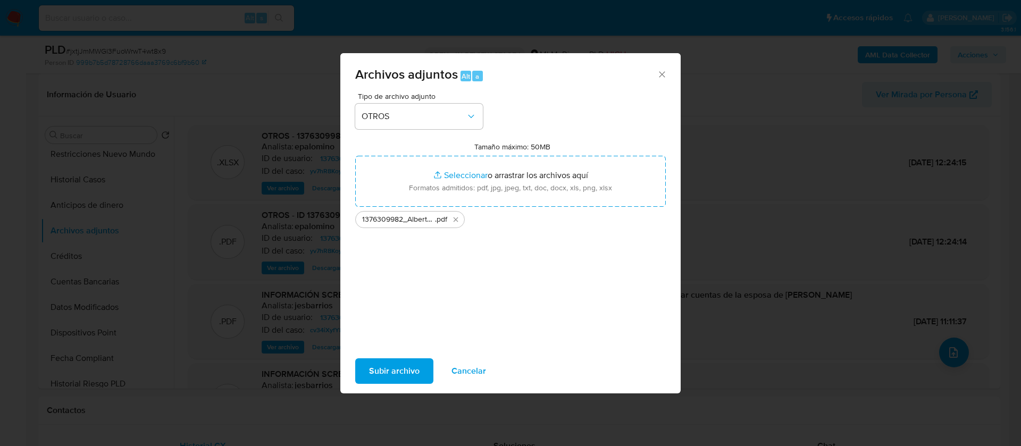
click at [415, 368] on span "Subir archivo" at bounding box center [394, 370] width 51 height 23
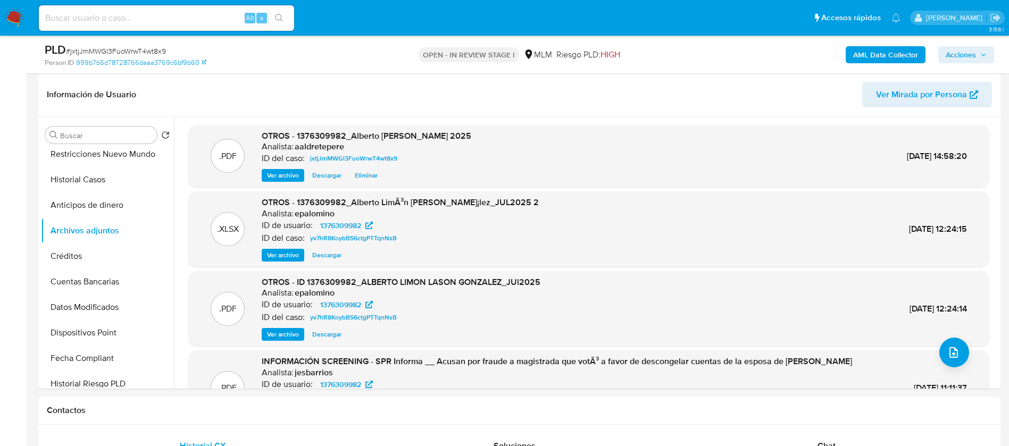
click at [973, 56] on span "Acciones" at bounding box center [960, 54] width 30 height 17
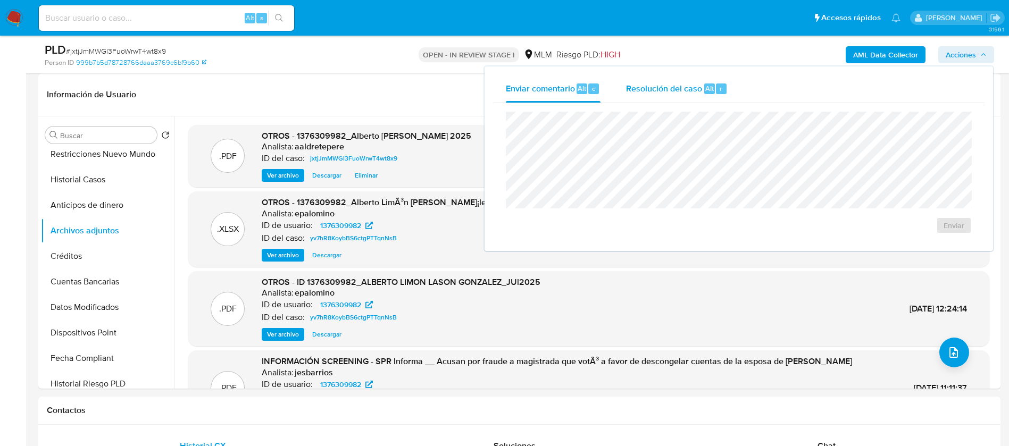
click at [648, 83] on span "Resolución del caso" at bounding box center [664, 88] width 76 height 12
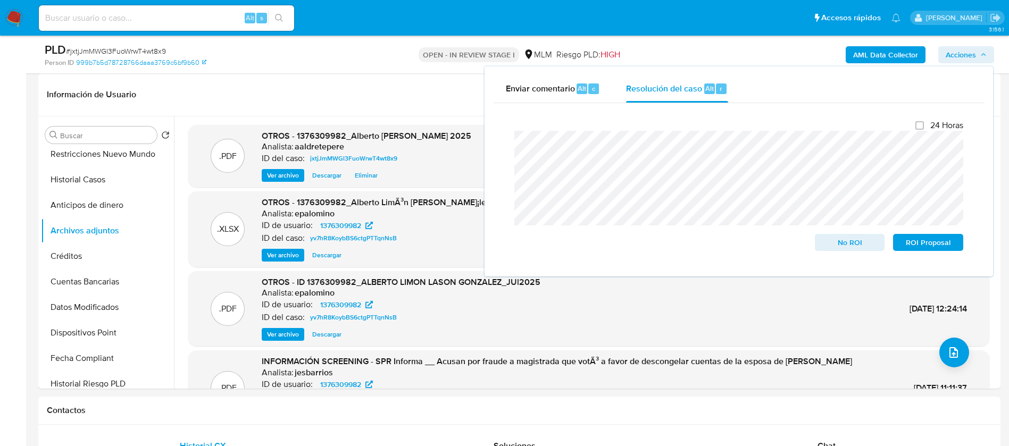
scroll to position [0, 0]
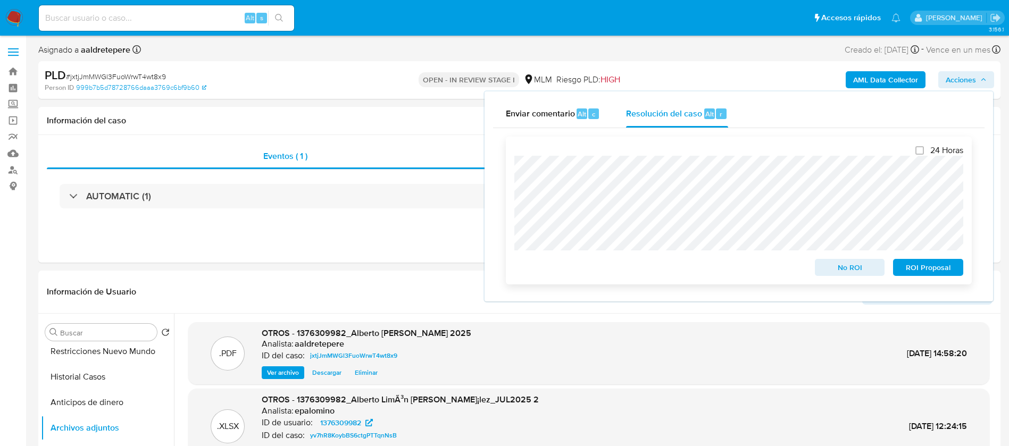
click at [845, 272] on span "No ROI" at bounding box center [849, 267] width 55 height 15
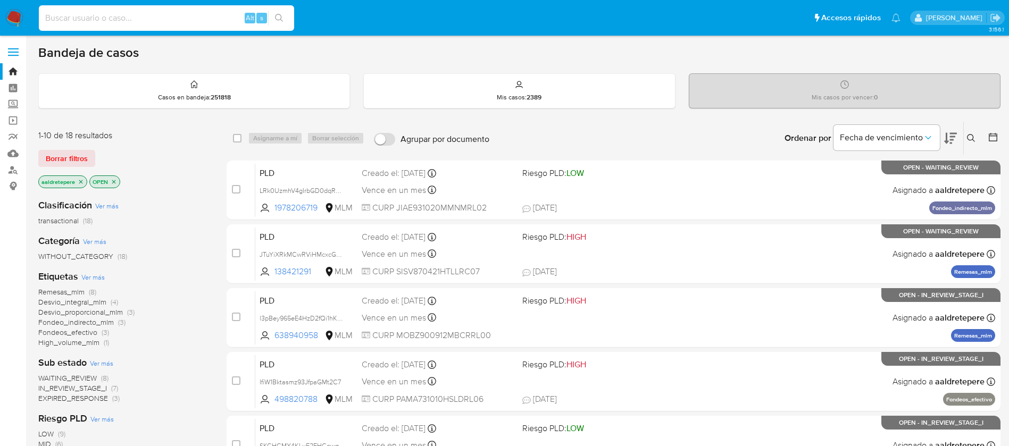
click at [121, 14] on input at bounding box center [166, 18] width 255 height 14
paste input "528662490"
type input "528662490"
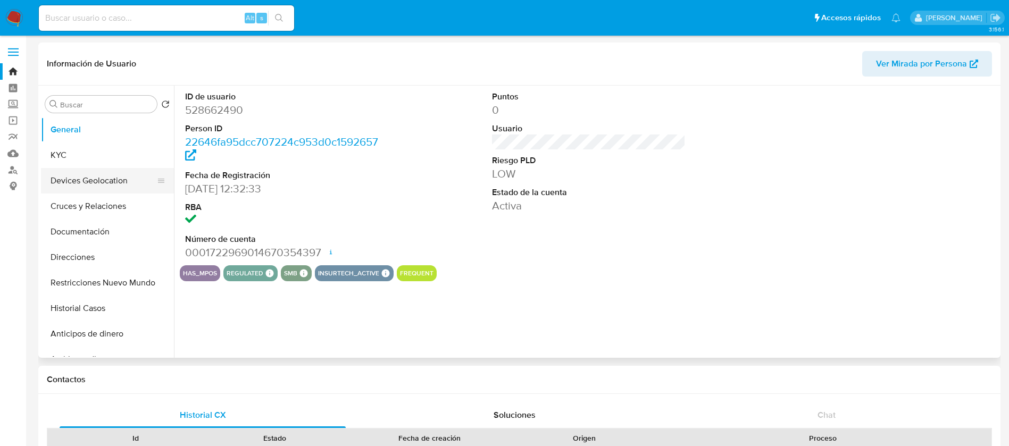
select select "10"
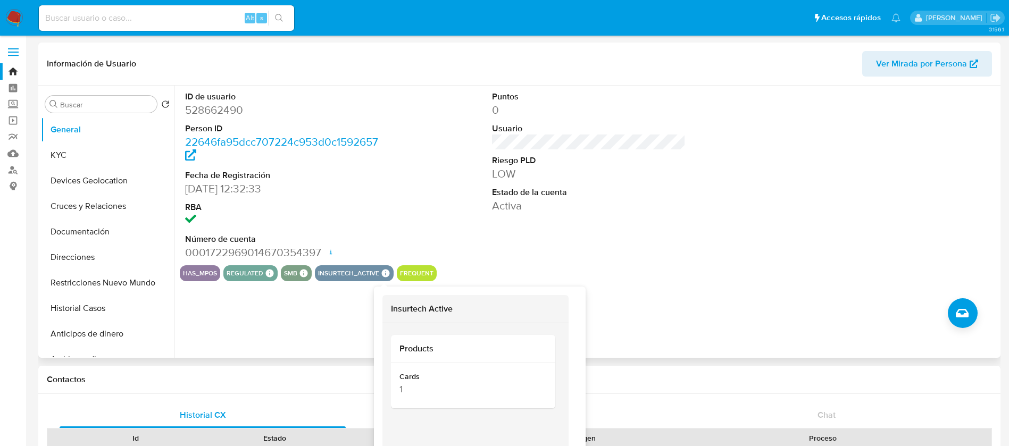
click at [384, 272] on icon at bounding box center [386, 274] width 8 height 8
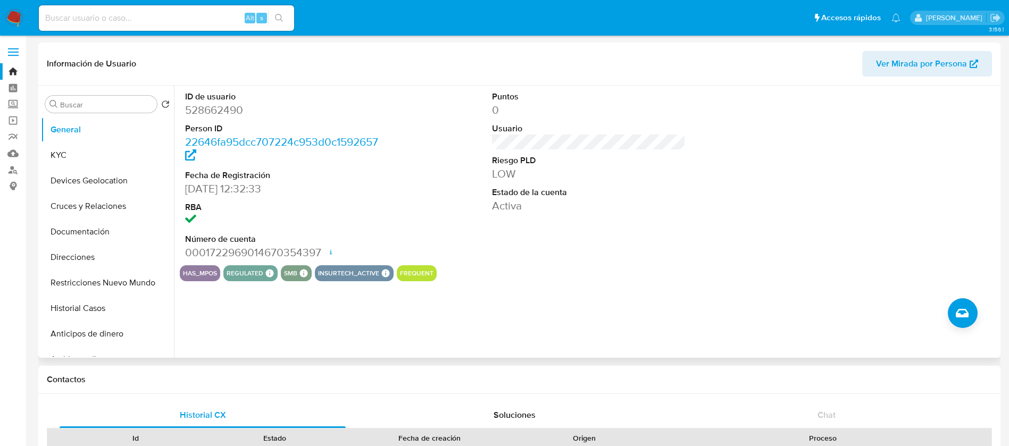
click at [373, 215] on dd at bounding box center [282, 220] width 194 height 15
click at [55, 147] on button "KYC" at bounding box center [103, 155] width 124 height 26
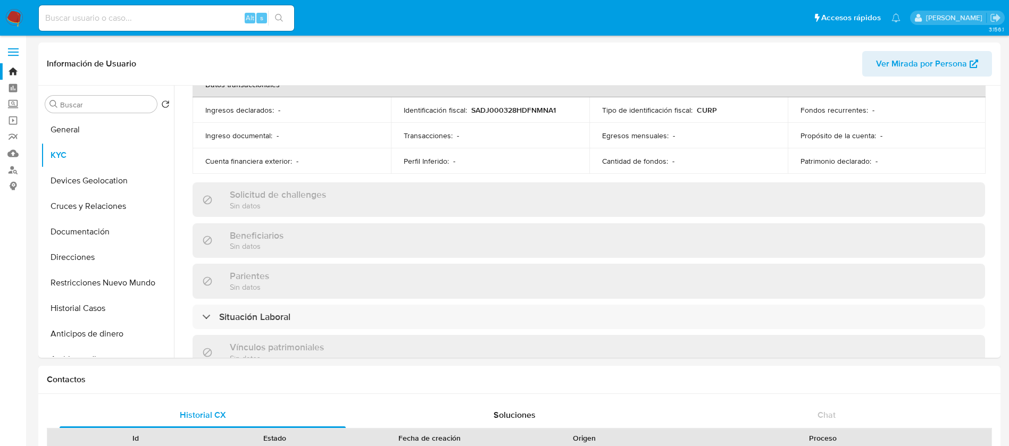
scroll to position [339, 0]
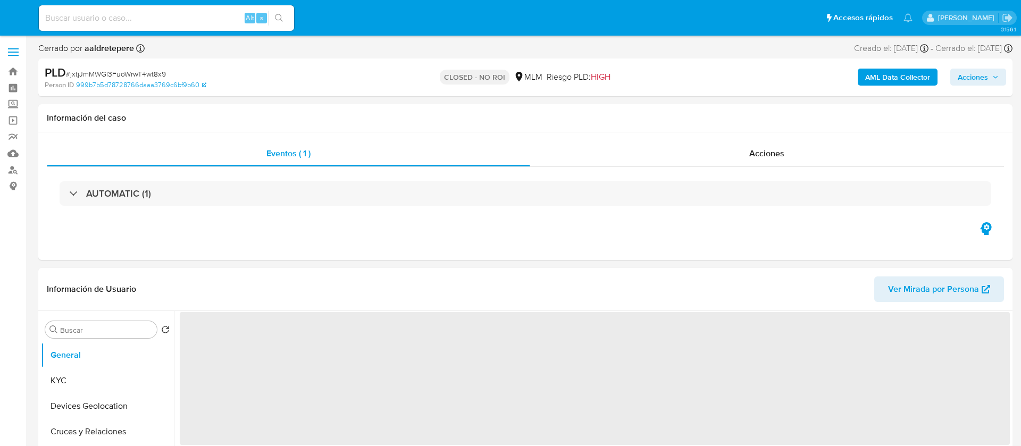
select select "10"
